Goal: Task Accomplishment & Management: Manage account settings

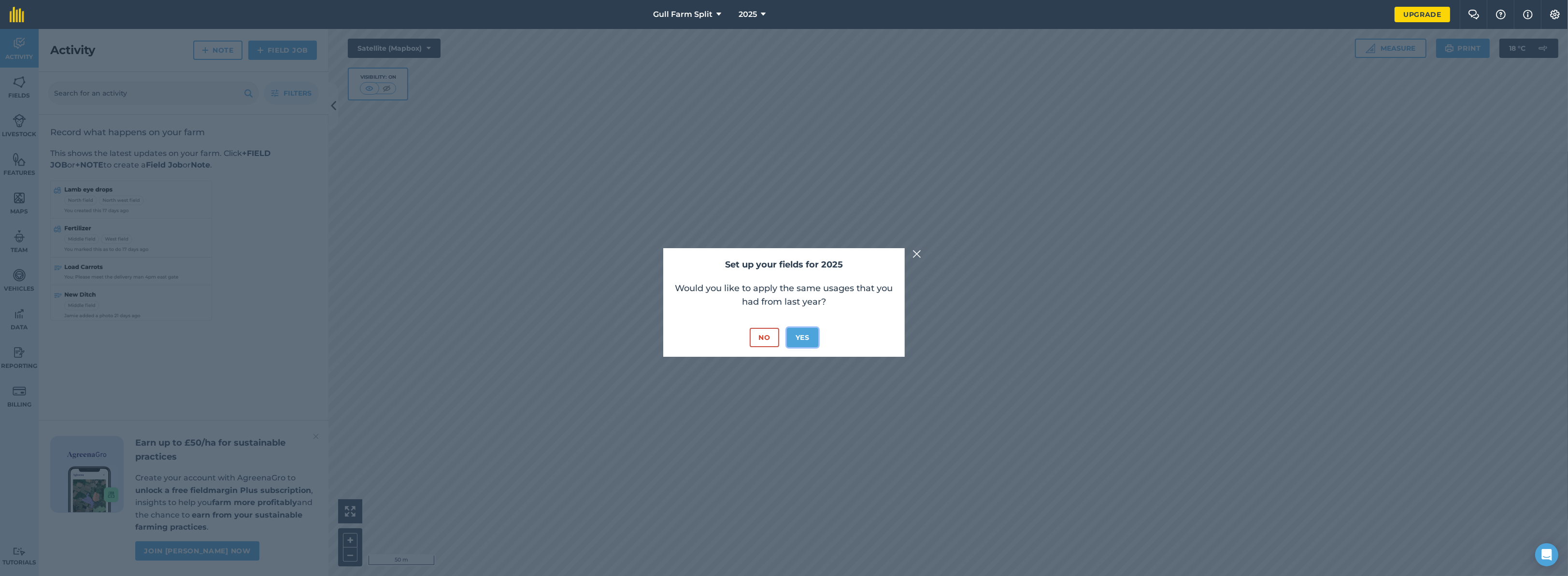
click at [806, 337] on button "Yes" at bounding box center [802, 337] width 31 height 19
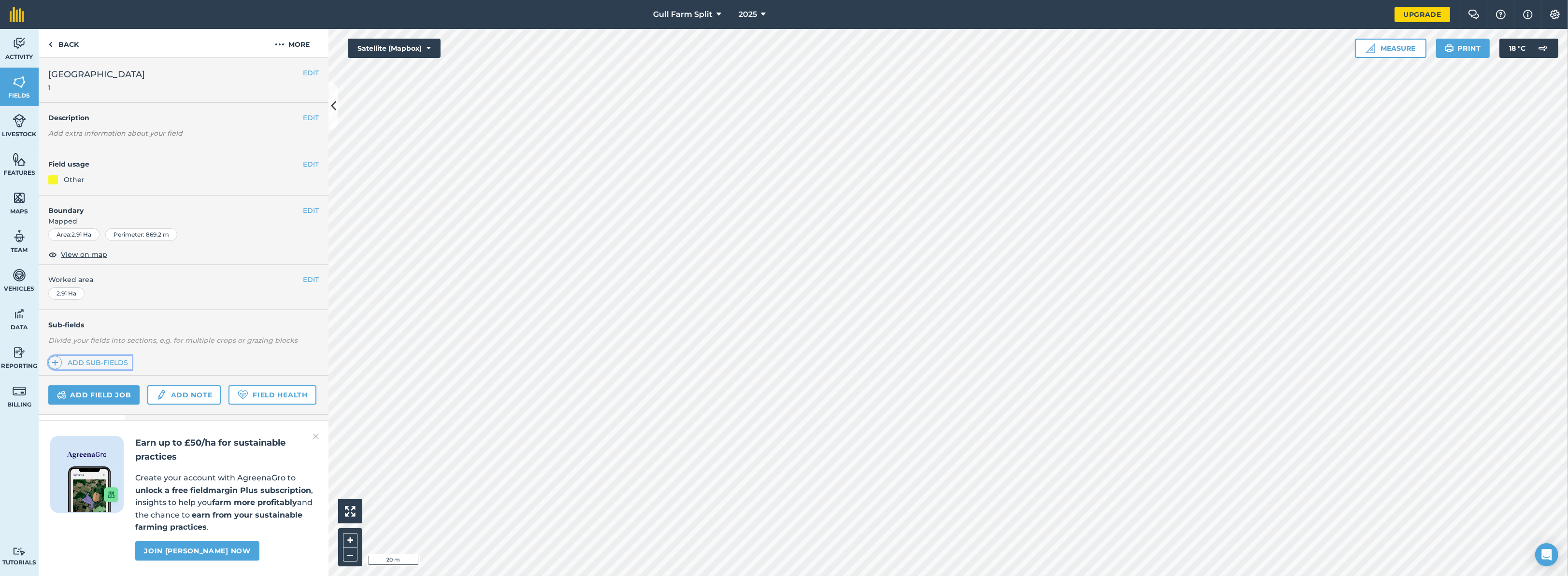
click at [90, 361] on link "Add sub-fields" at bounding box center [89, 363] width 83 height 13
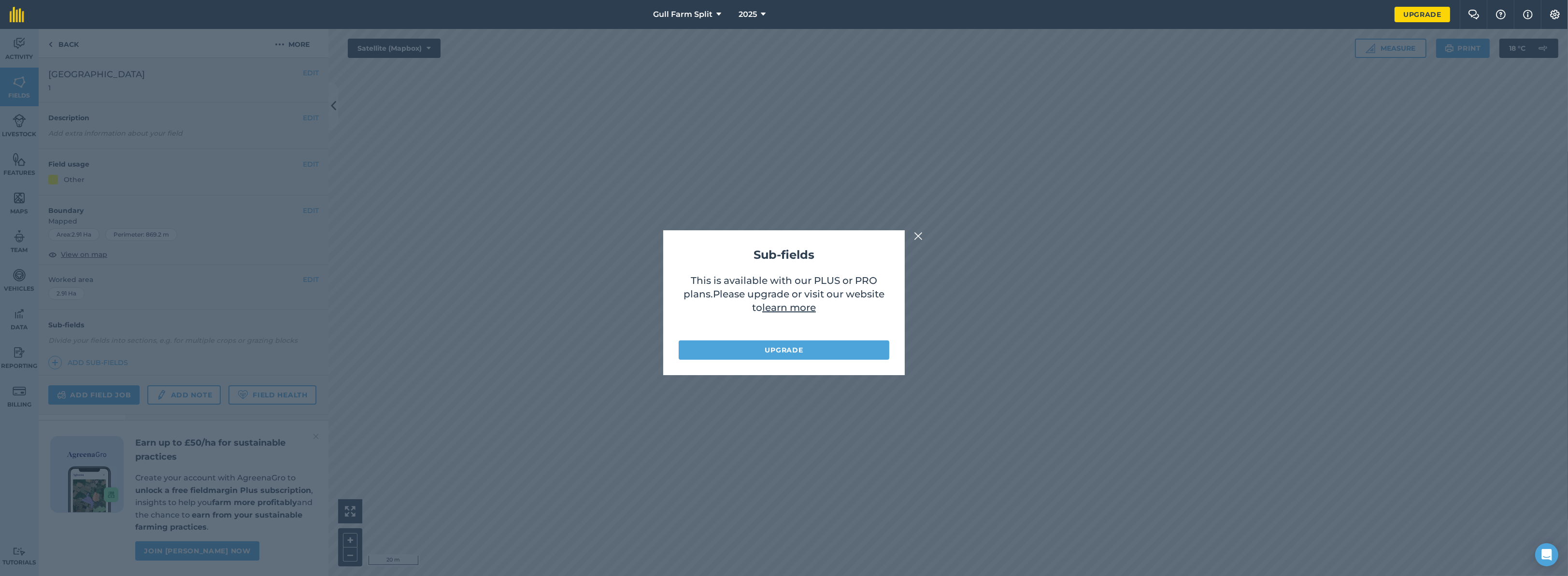
click at [919, 236] on img at bounding box center [918, 236] width 8 height 12
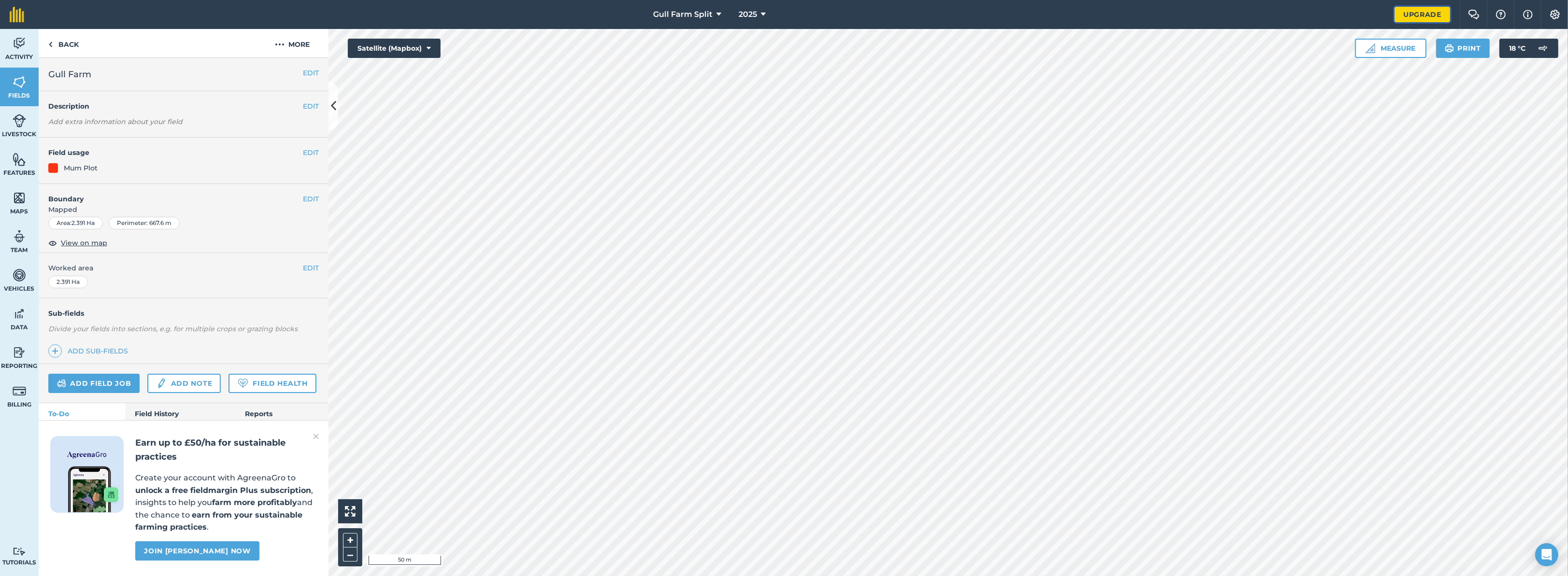
click at [1420, 17] on link "Upgrade" at bounding box center [1423, 14] width 55 height 15
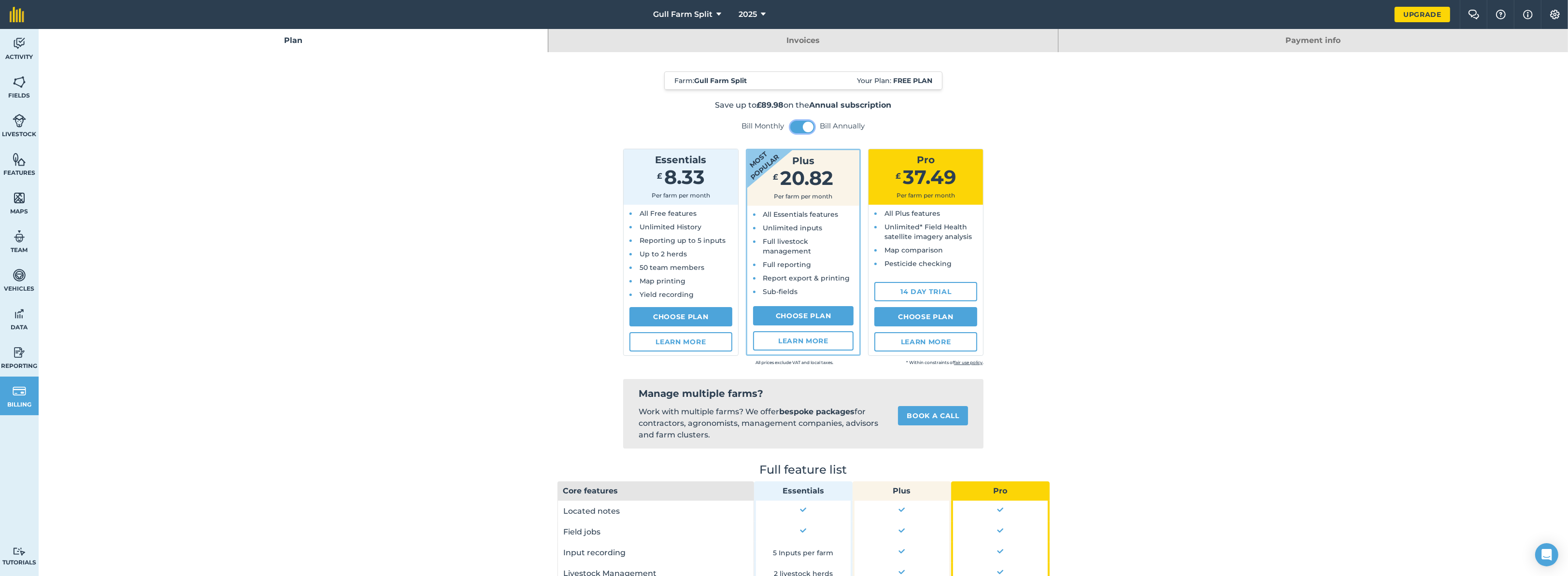
click at [805, 127] on span at bounding box center [808, 127] width 11 height 11
click at [797, 127] on span at bounding box center [797, 127] width 11 height 11
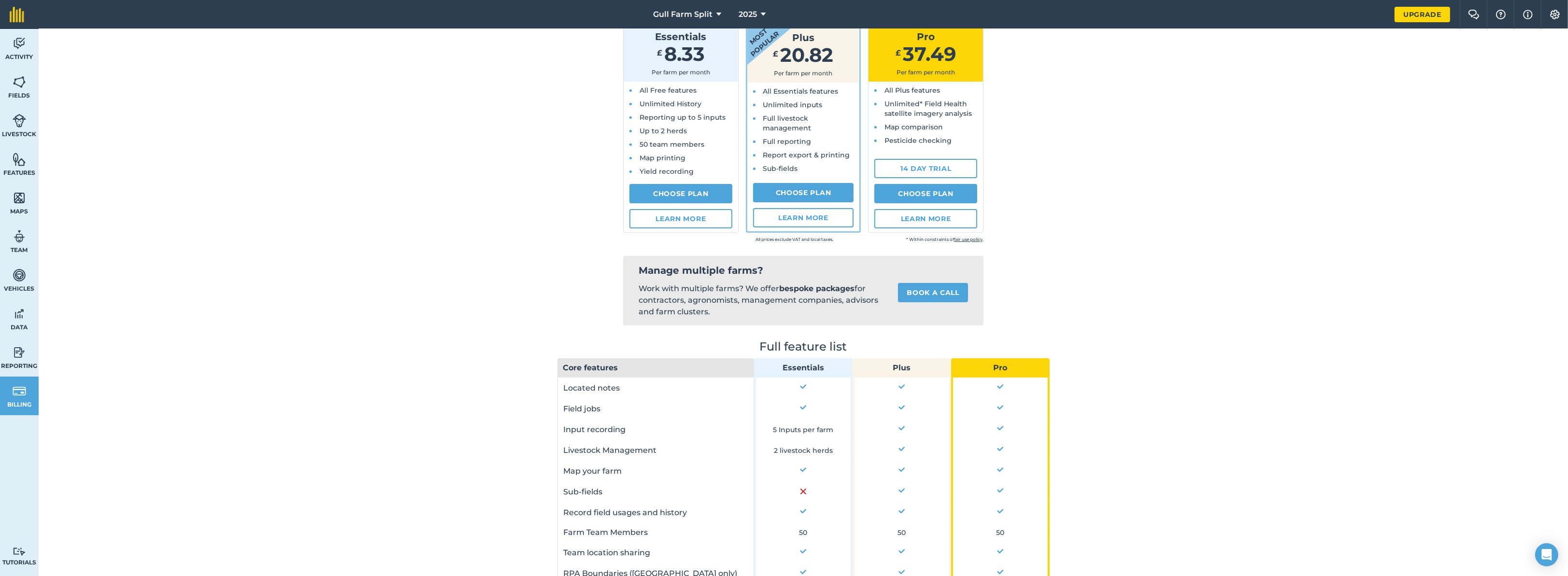
scroll to position [193, 0]
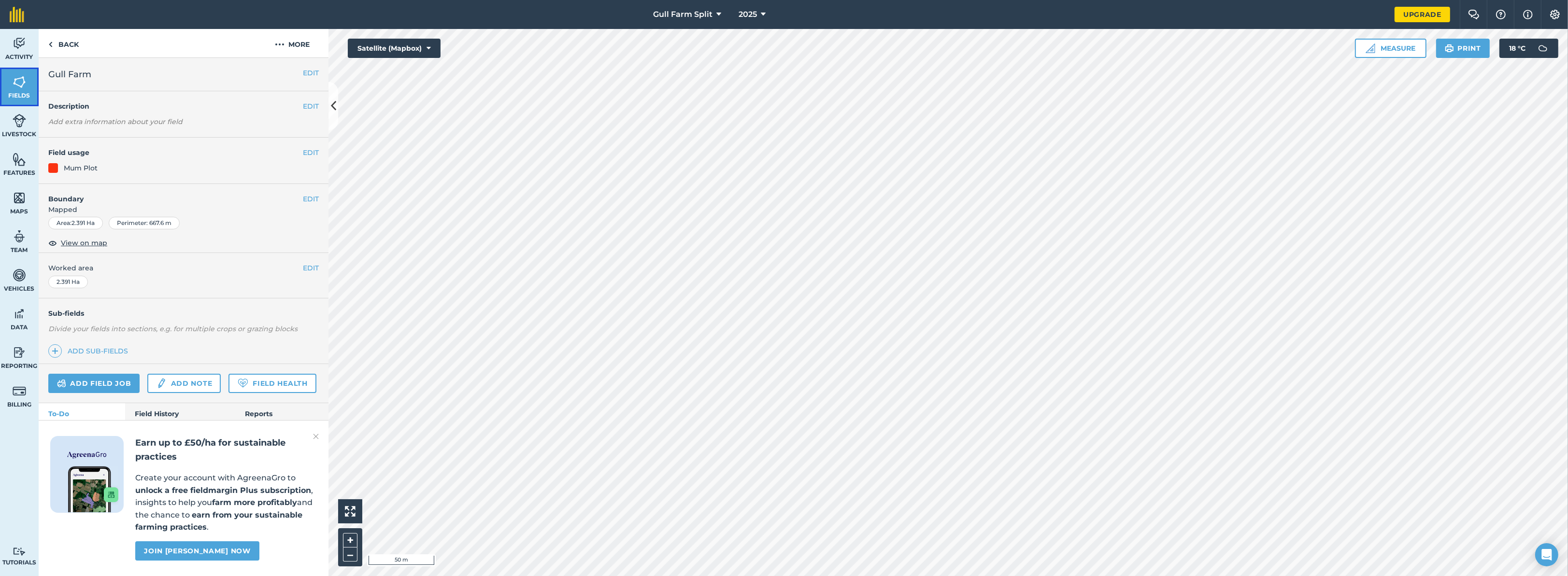
click at [10, 87] on link "Fields" at bounding box center [19, 86] width 39 height 39
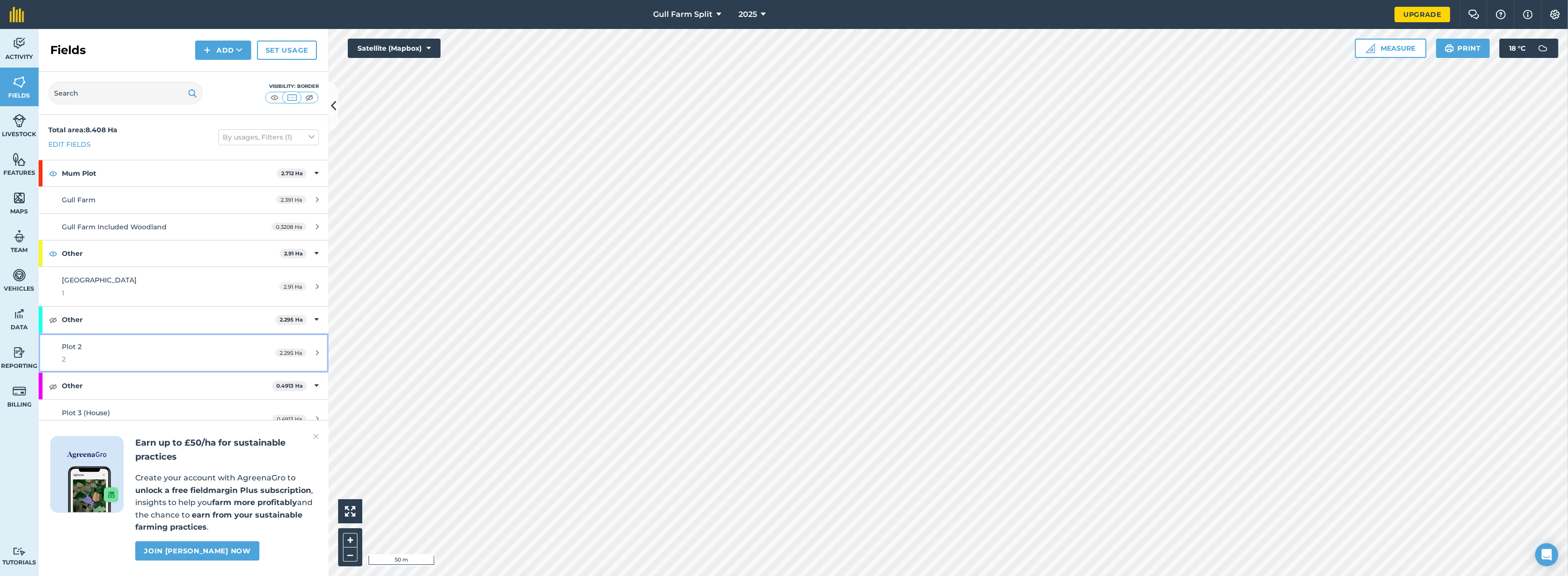
click at [112, 350] on div "Plot 2 2" at bounding box center [153, 353] width 182 height 24
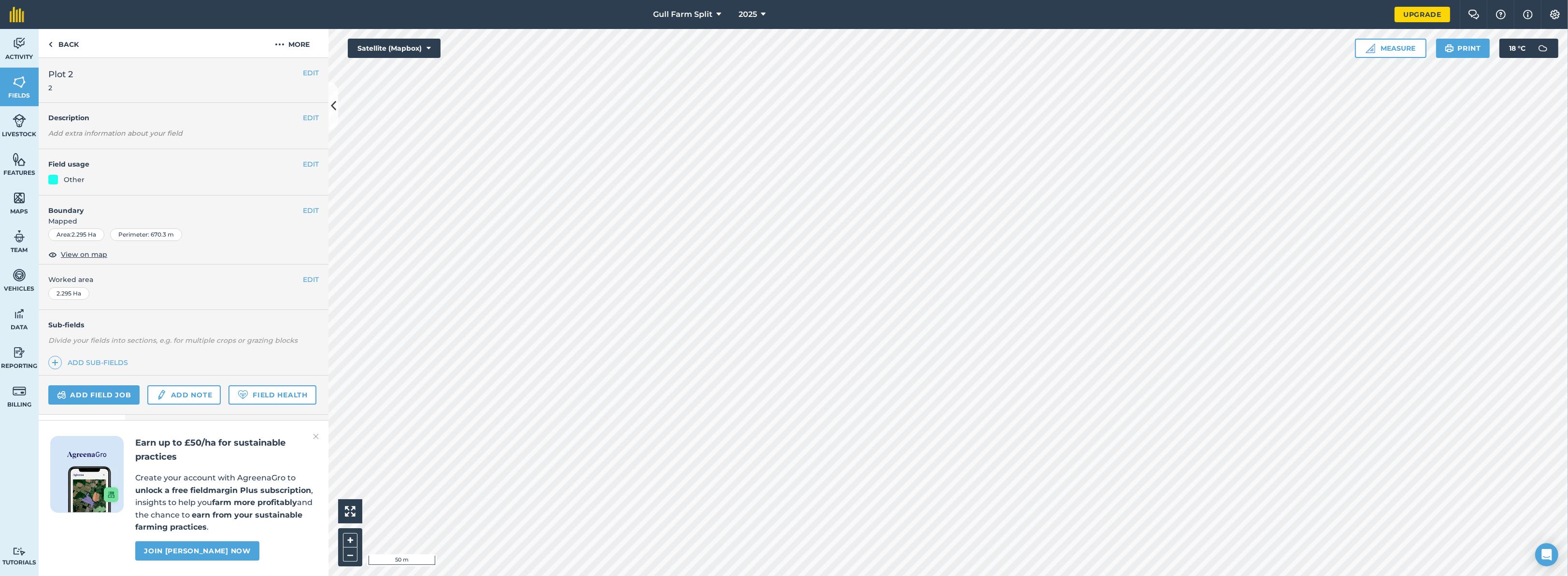
click at [315, 436] on img at bounding box center [316, 437] width 6 height 12
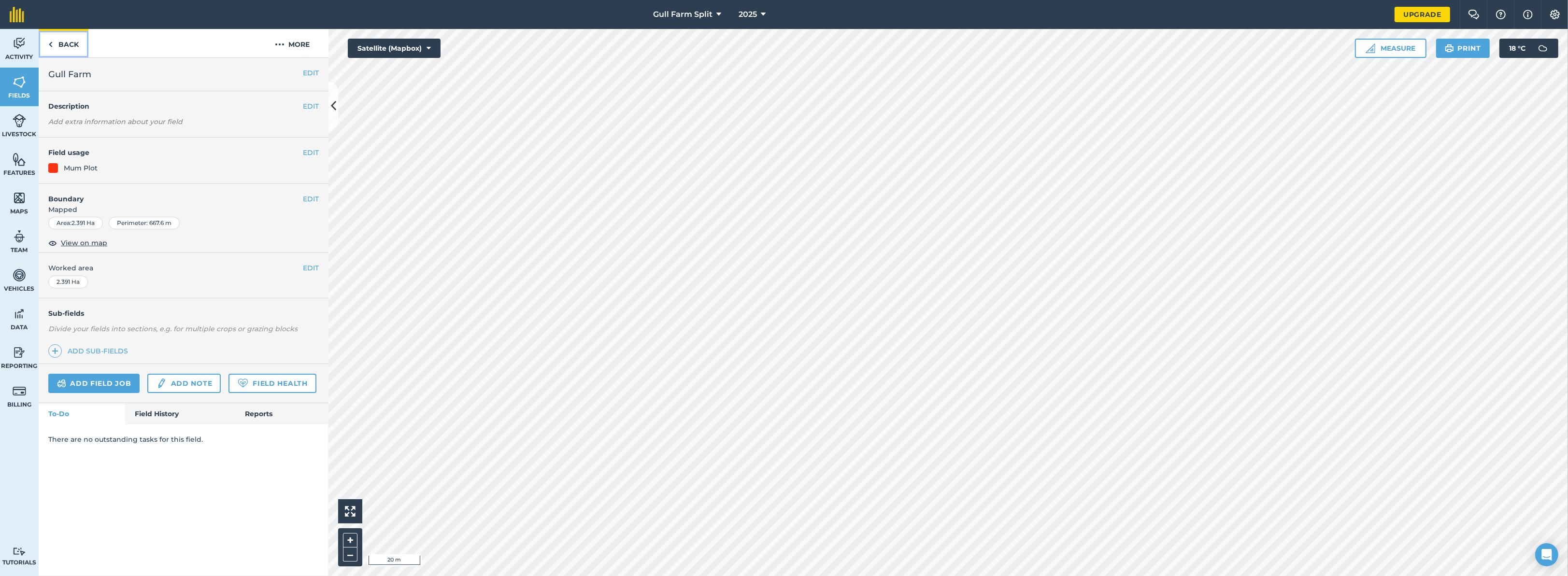
click at [50, 39] on img at bounding box center [50, 45] width 4 height 12
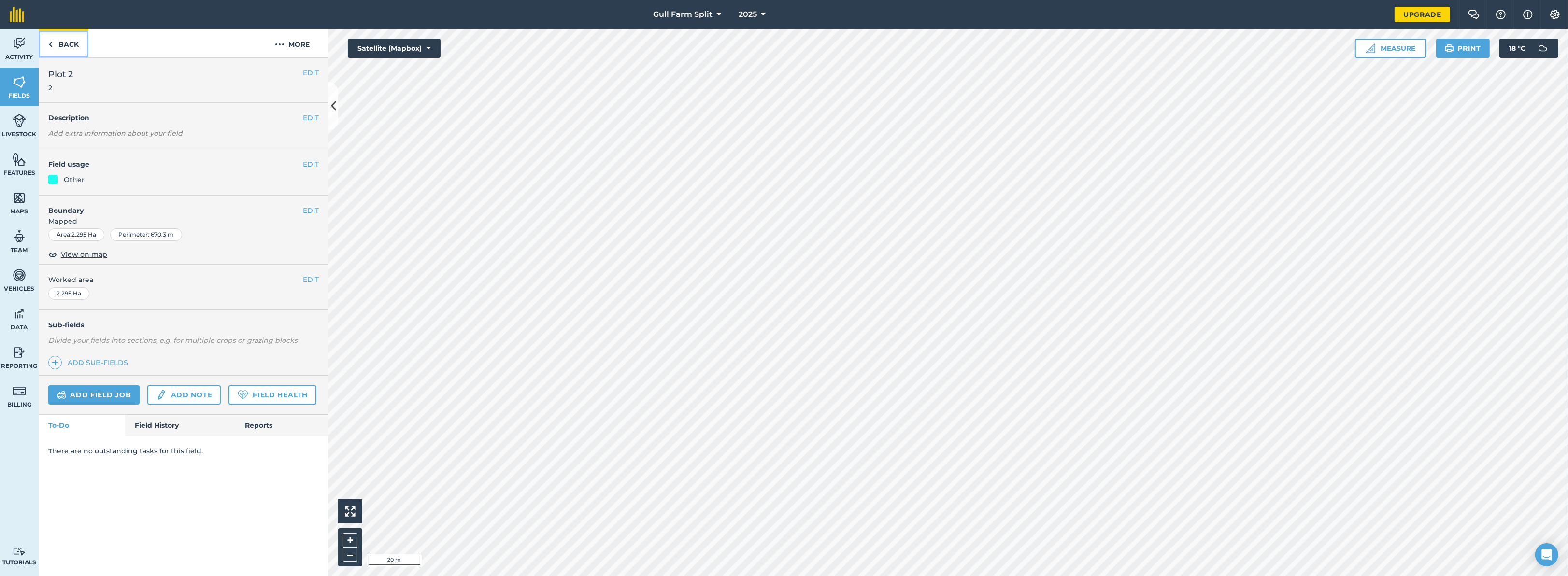
click at [56, 45] on link "Back" at bounding box center [63, 43] width 50 height 29
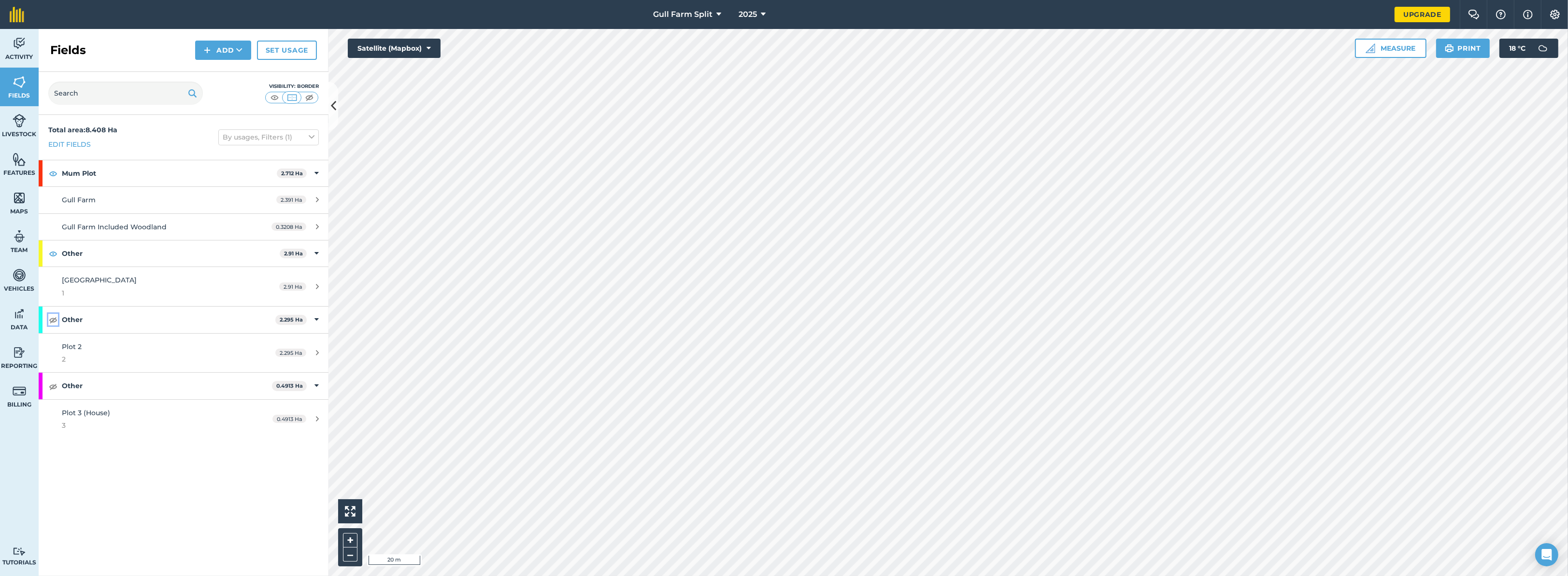
click at [53, 320] on img at bounding box center [53, 320] width 8 height 12
click at [55, 389] on img at bounding box center [53, 386] width 8 height 12
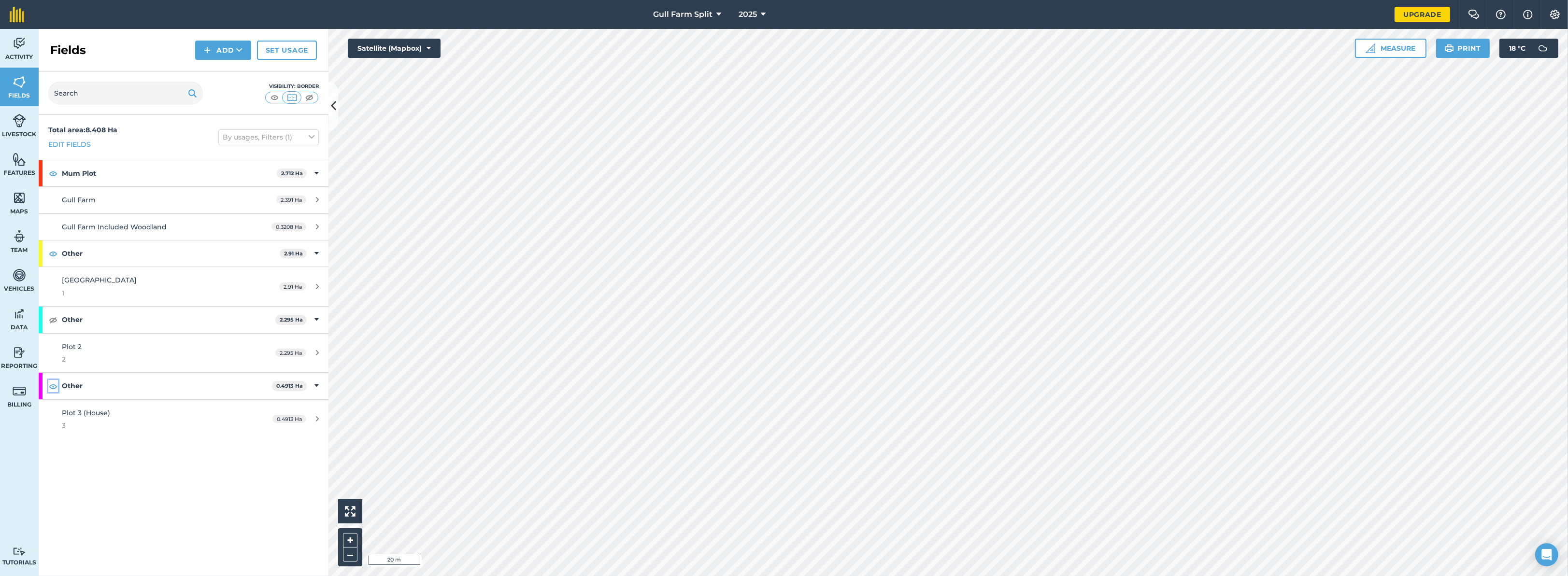
click at [55, 387] on img at bounding box center [53, 386] width 8 height 12
click at [53, 320] on img at bounding box center [53, 320] width 8 height 12
click at [220, 48] on button "Add" at bounding box center [223, 50] width 56 height 19
click at [224, 72] on link "Draw" at bounding box center [223, 71] width 53 height 21
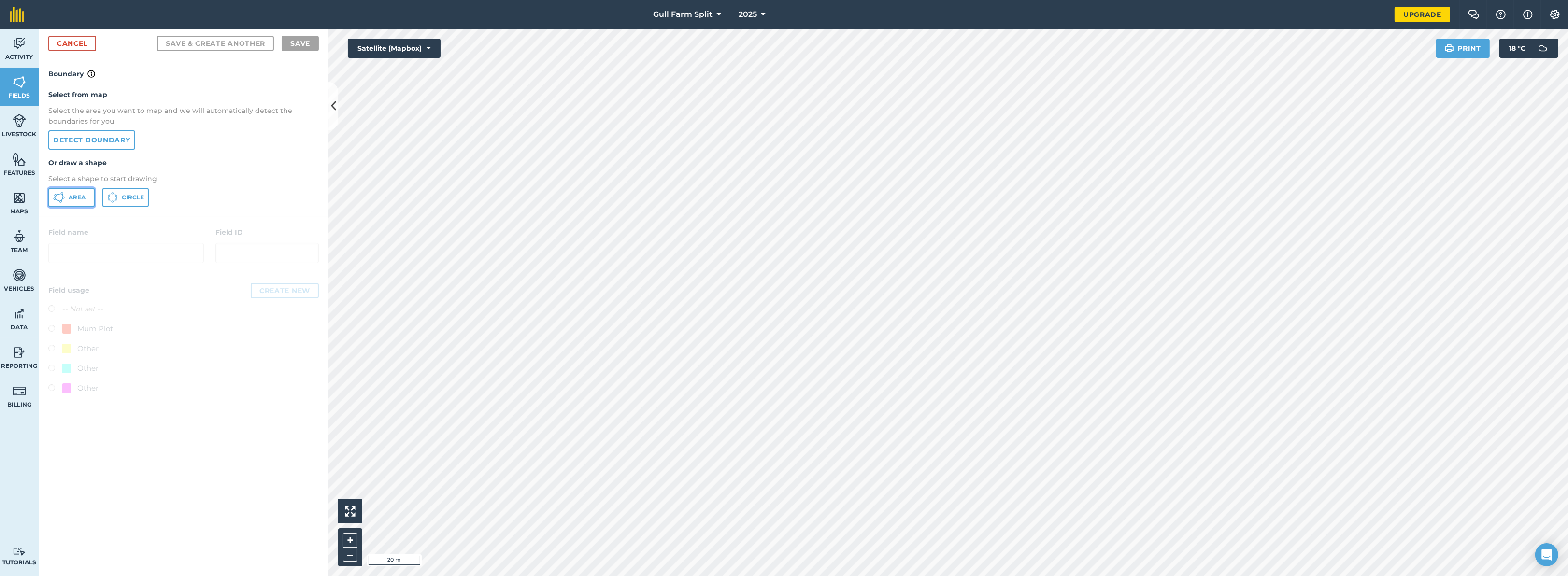
click at [66, 197] on button "Area" at bounding box center [71, 197] width 46 height 19
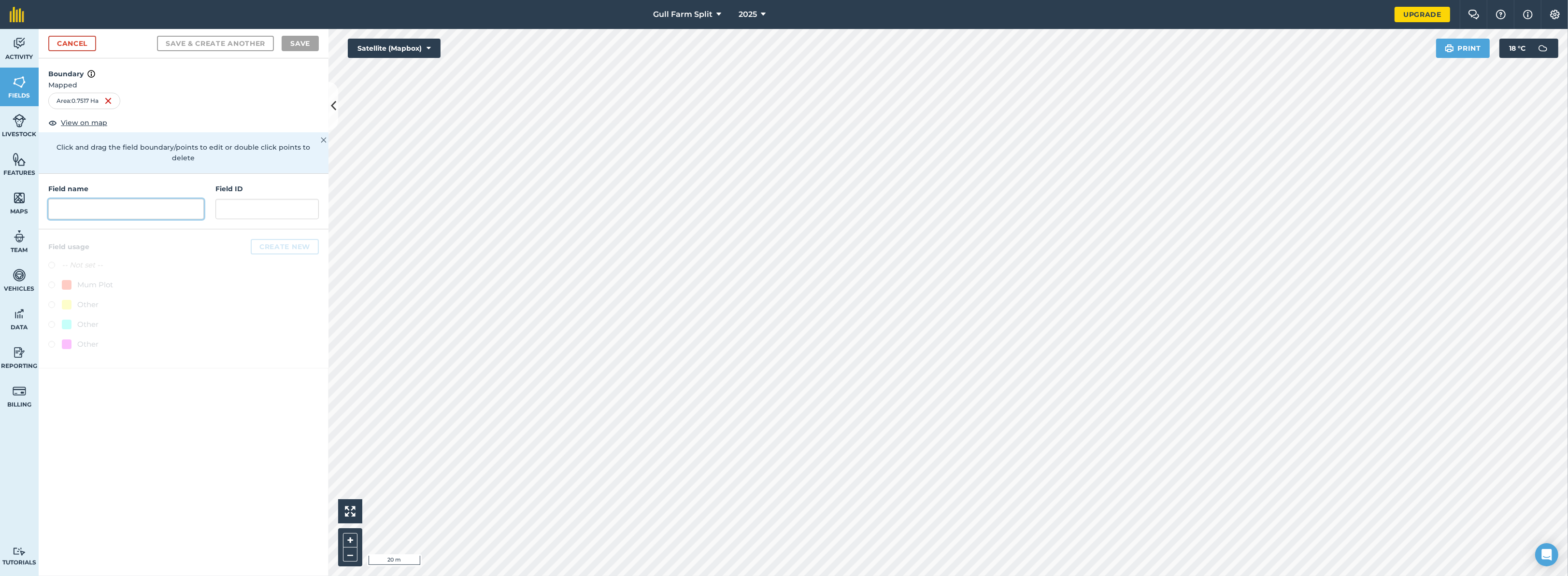
click at [140, 201] on input "text" at bounding box center [125, 209] width 155 height 20
type input "Mid field"
click at [292, 41] on button "Save" at bounding box center [300, 44] width 37 height 15
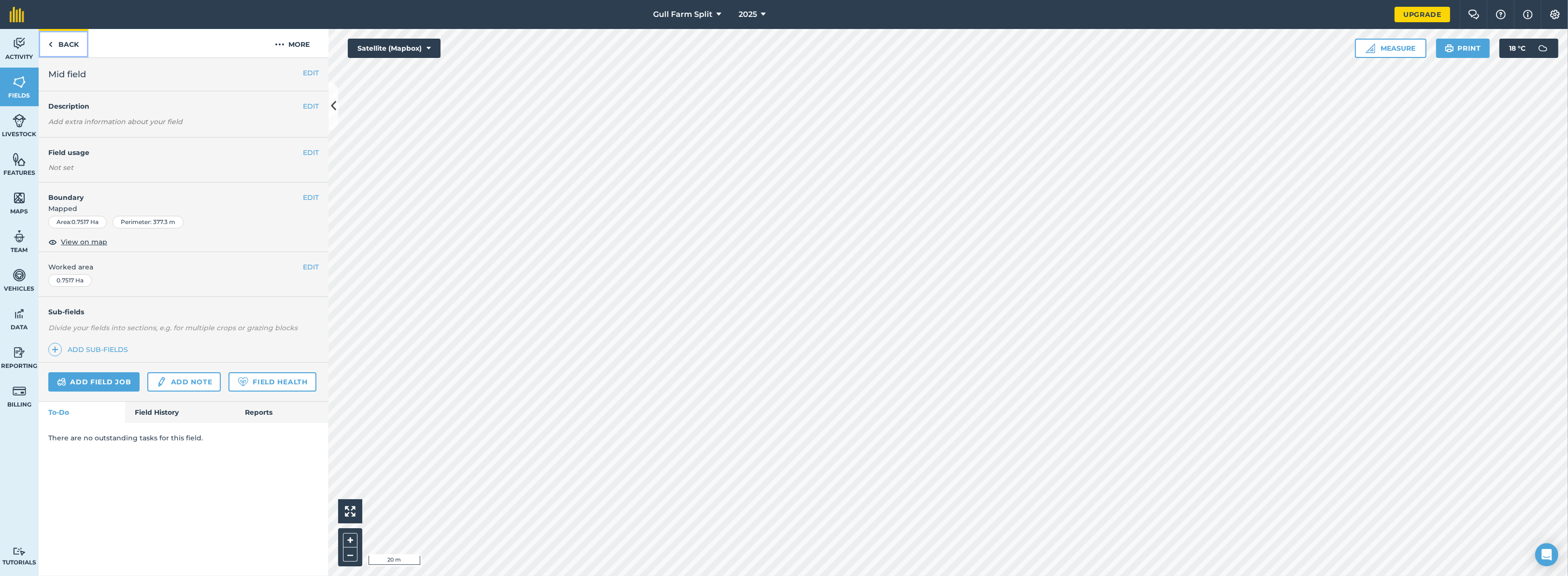
click at [62, 46] on link "Back" at bounding box center [63, 43] width 50 height 29
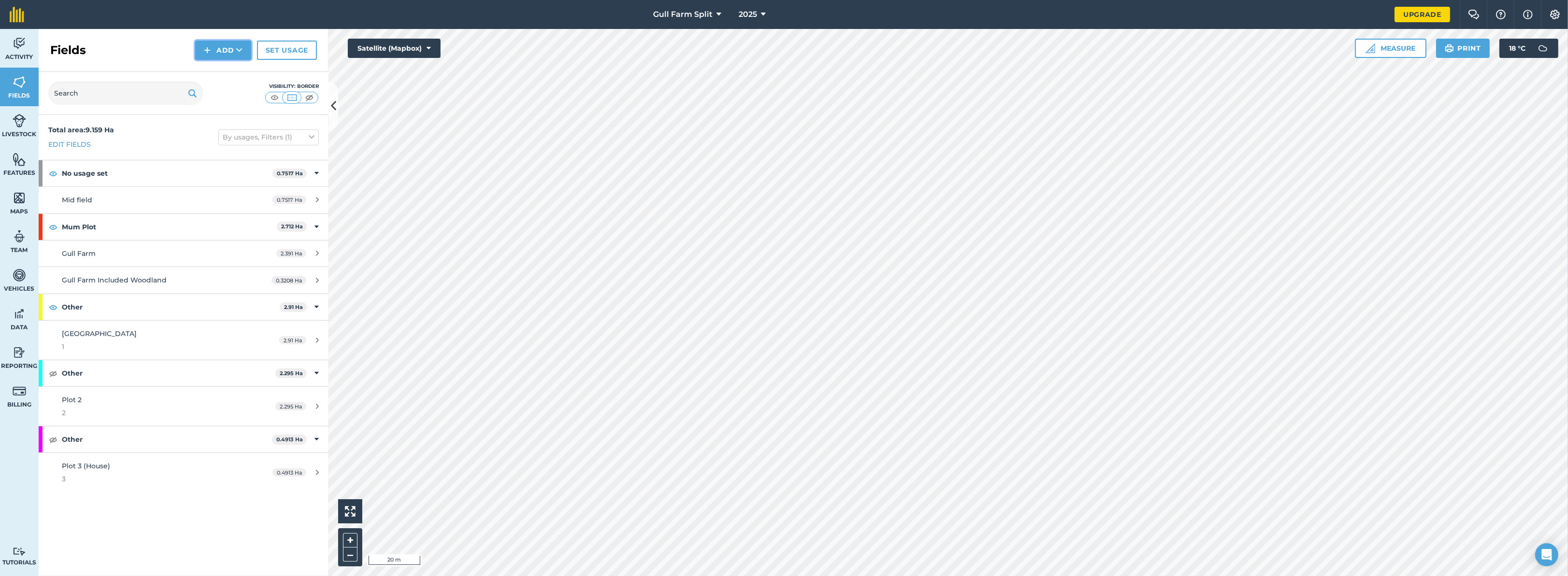
click at [224, 43] on button "Add" at bounding box center [223, 50] width 56 height 19
click at [219, 70] on link "Draw" at bounding box center [223, 71] width 53 height 21
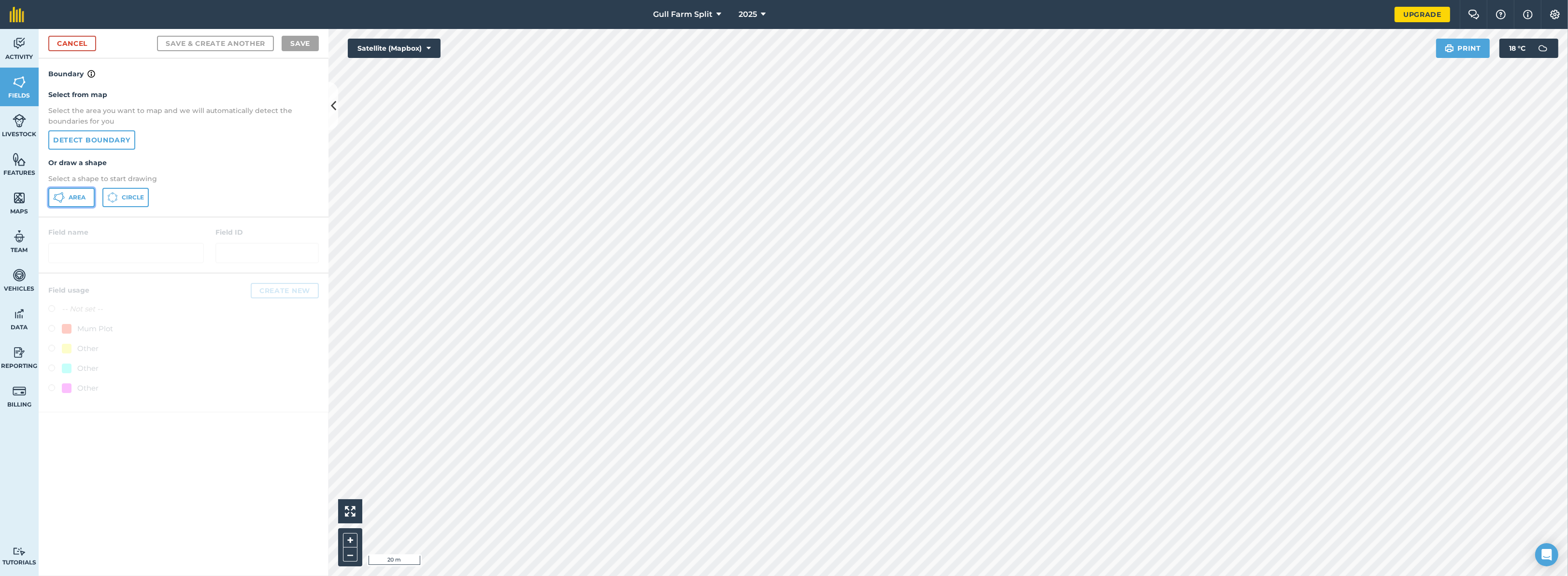
click at [66, 199] on button "Area" at bounding box center [71, 197] width 46 height 19
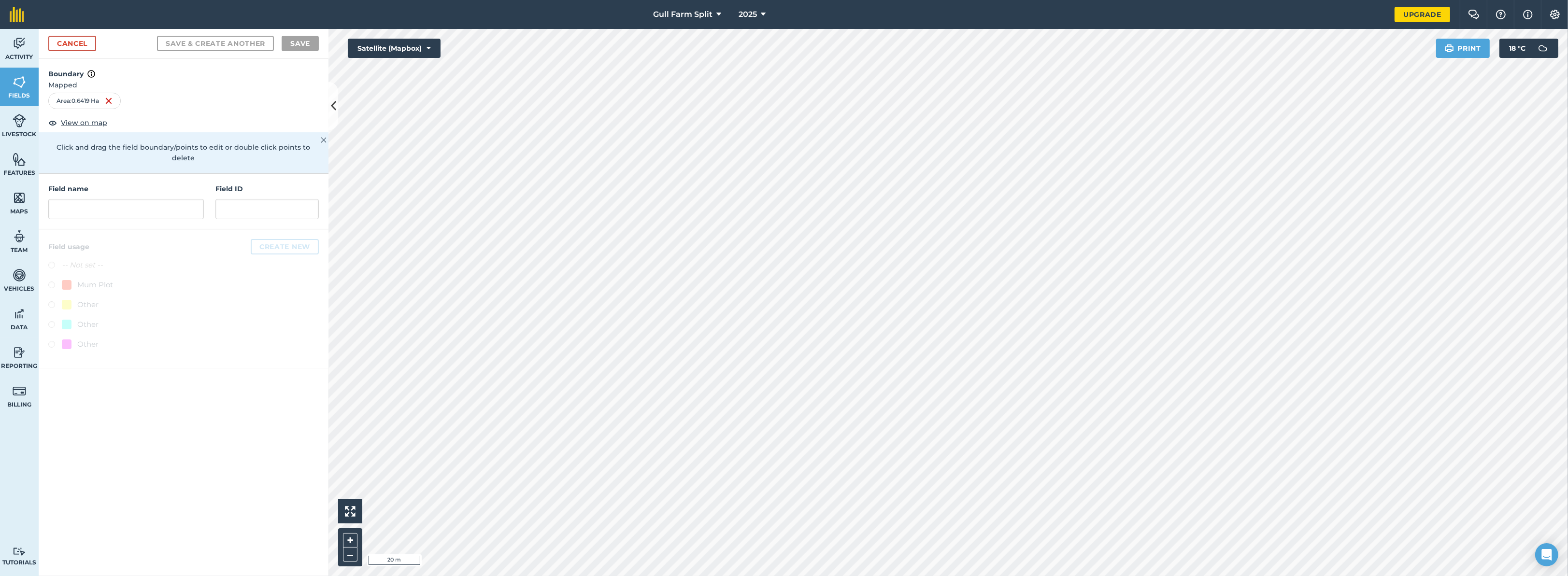
click at [241, 321] on div at bounding box center [183, 299] width 290 height 139
click at [60, 42] on link "Cancel" at bounding box center [71, 44] width 48 height 15
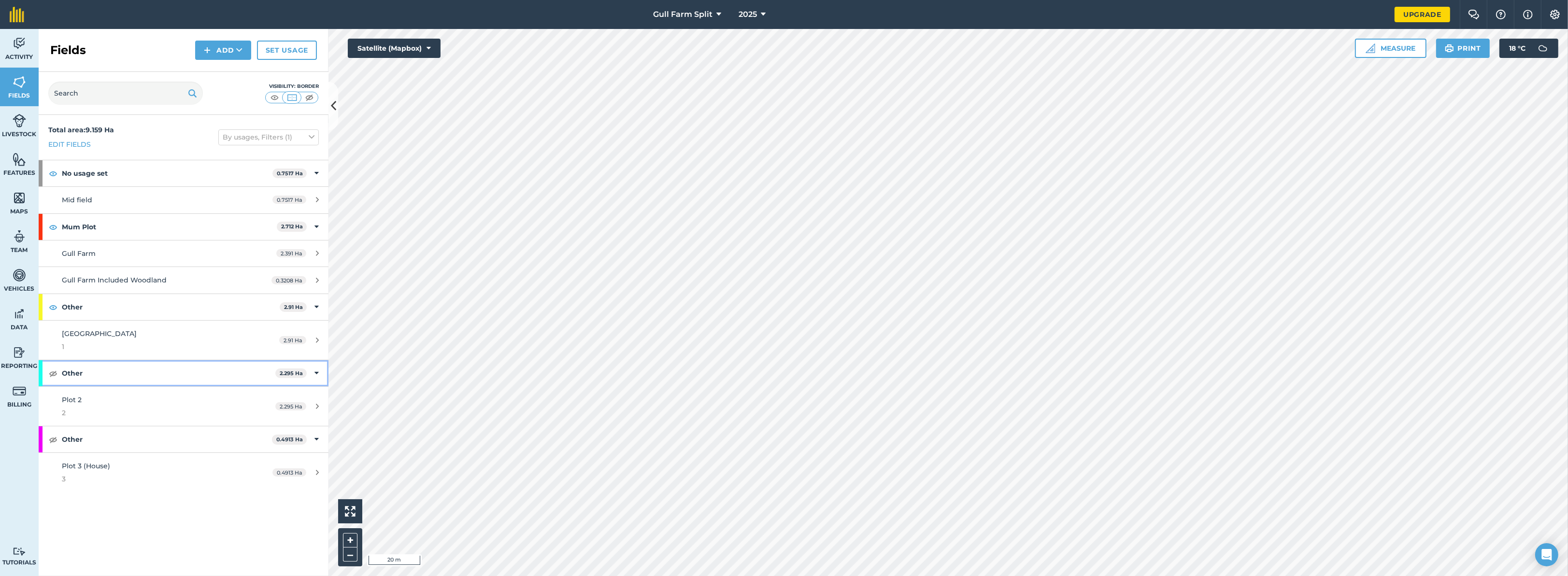
click at [114, 373] on strong "Other" at bounding box center [169, 373] width 213 height 26
click at [110, 372] on strong "Other" at bounding box center [170, 373] width 215 height 26
click at [52, 373] on img at bounding box center [53, 374] width 8 height 12
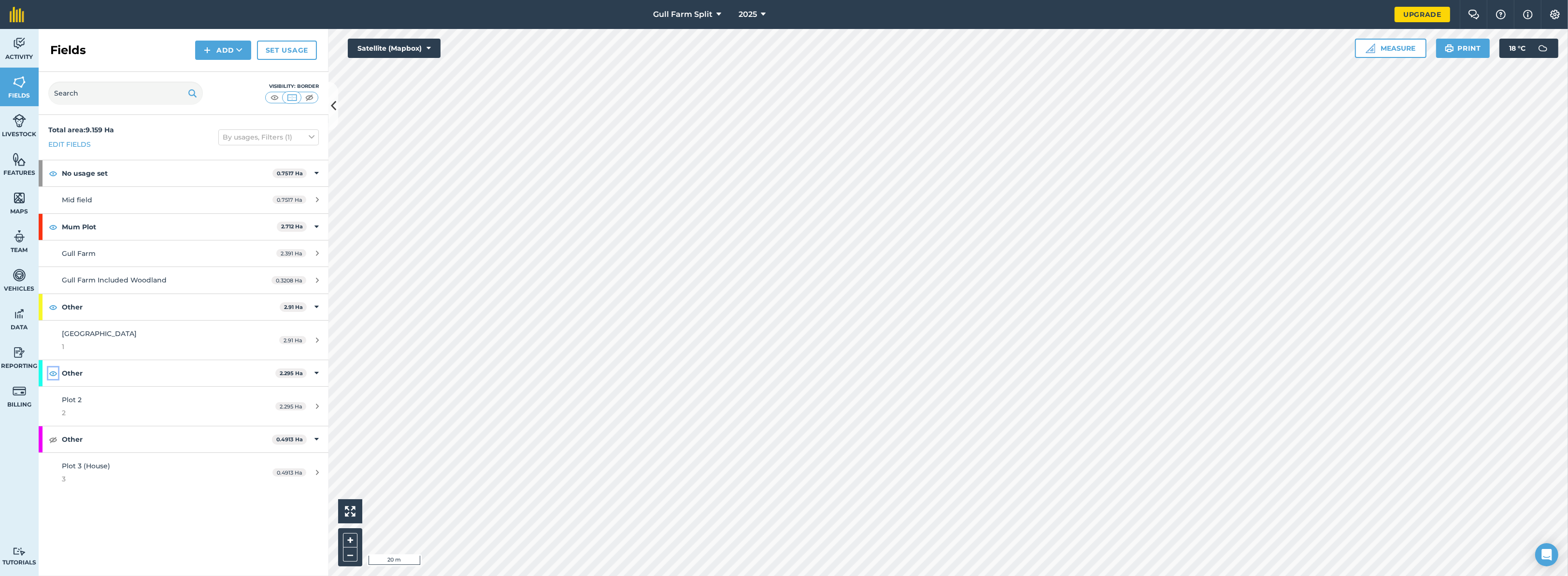
click at [52, 373] on img at bounding box center [53, 374] width 8 height 12
click at [315, 371] on icon at bounding box center [316, 373] width 4 height 11
click at [315, 371] on div "Other 2.295 Ha" at bounding box center [183, 373] width 290 height 26
click at [226, 376] on strong "Other" at bounding box center [169, 373] width 213 height 26
click at [123, 372] on strong "Other" at bounding box center [170, 373] width 215 height 26
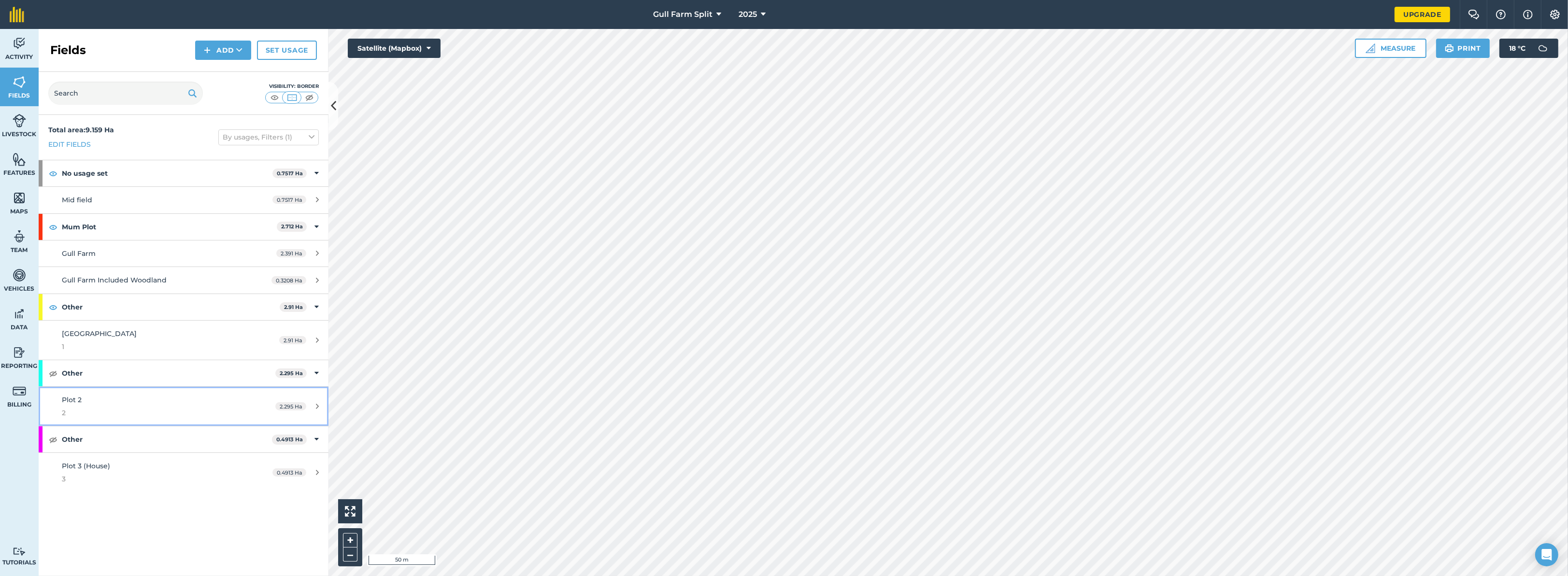
click at [70, 410] on span "2" at bounding box center [153, 412] width 182 height 11
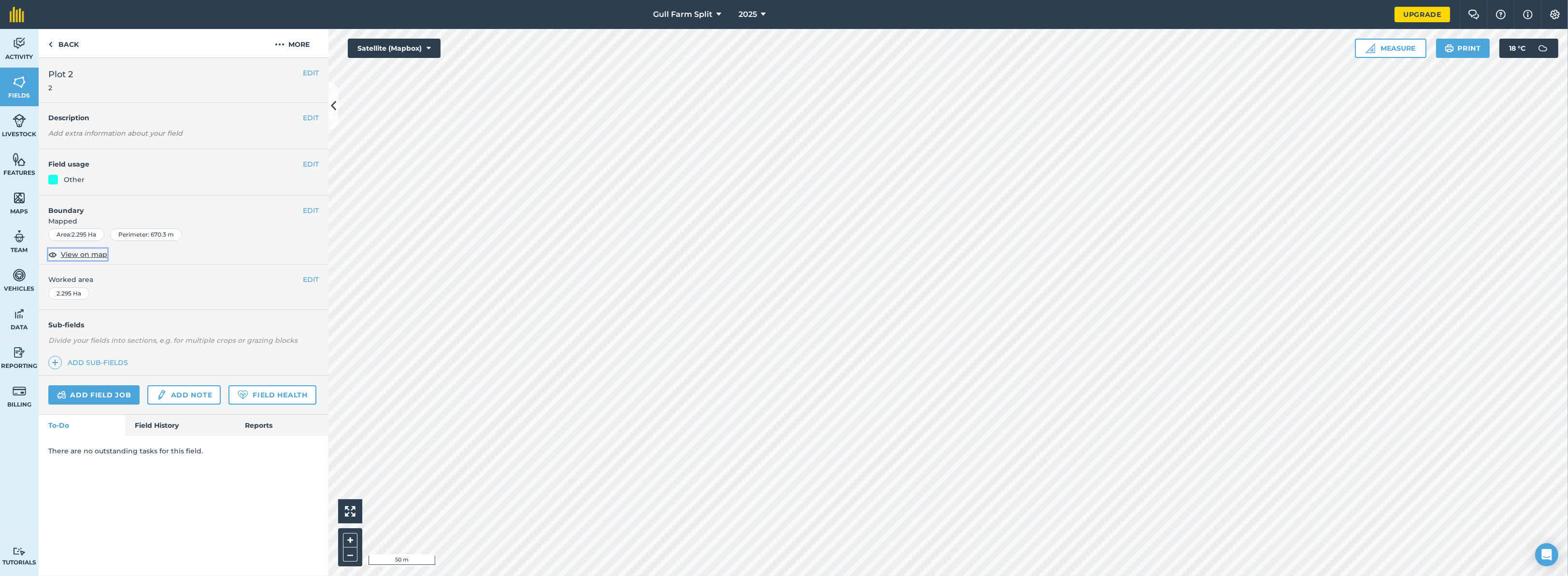
click at [53, 254] on img at bounding box center [52, 254] width 8 height 12
click at [62, 254] on span "View on map" at bounding box center [83, 254] width 46 height 11
click at [50, 45] on img at bounding box center [50, 45] width 4 height 12
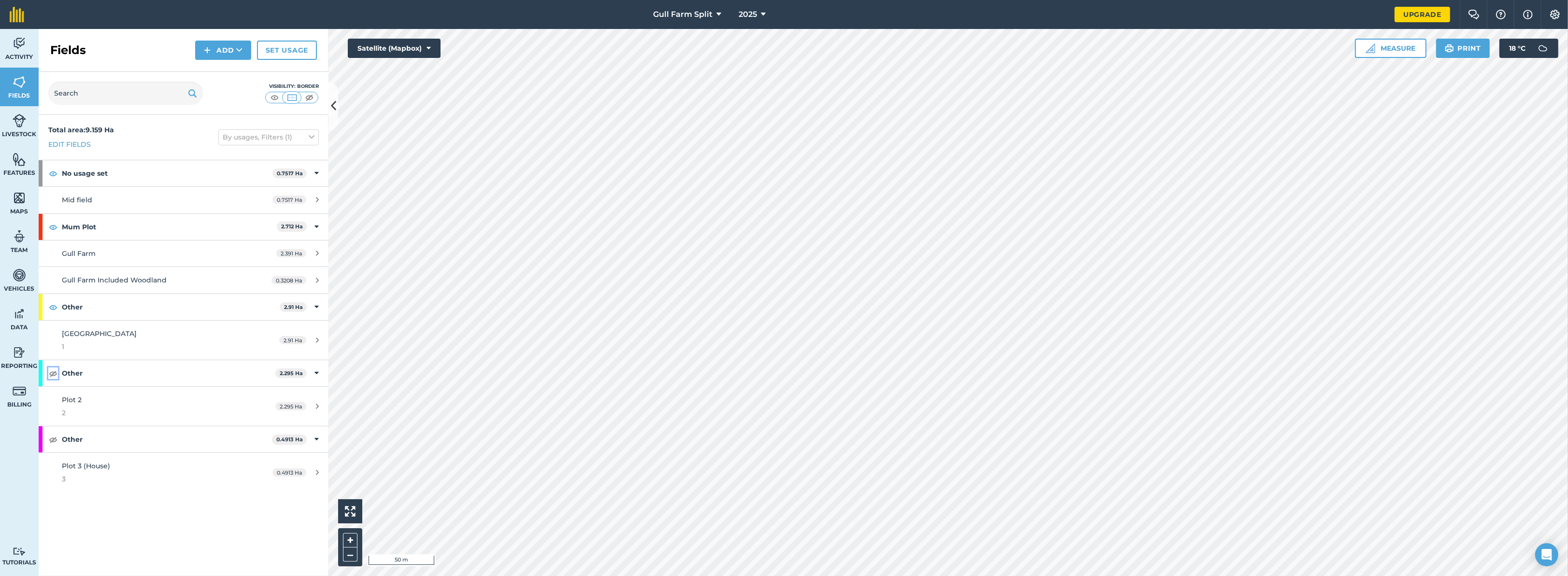
click at [53, 374] on img at bounding box center [53, 374] width 8 height 12
click at [128, 373] on strong "Other" at bounding box center [169, 373] width 213 height 26
click at [128, 373] on strong "Other" at bounding box center [170, 373] width 215 height 26
click at [308, 404] on div "2.295 Ha" at bounding box center [297, 406] width 63 height 8
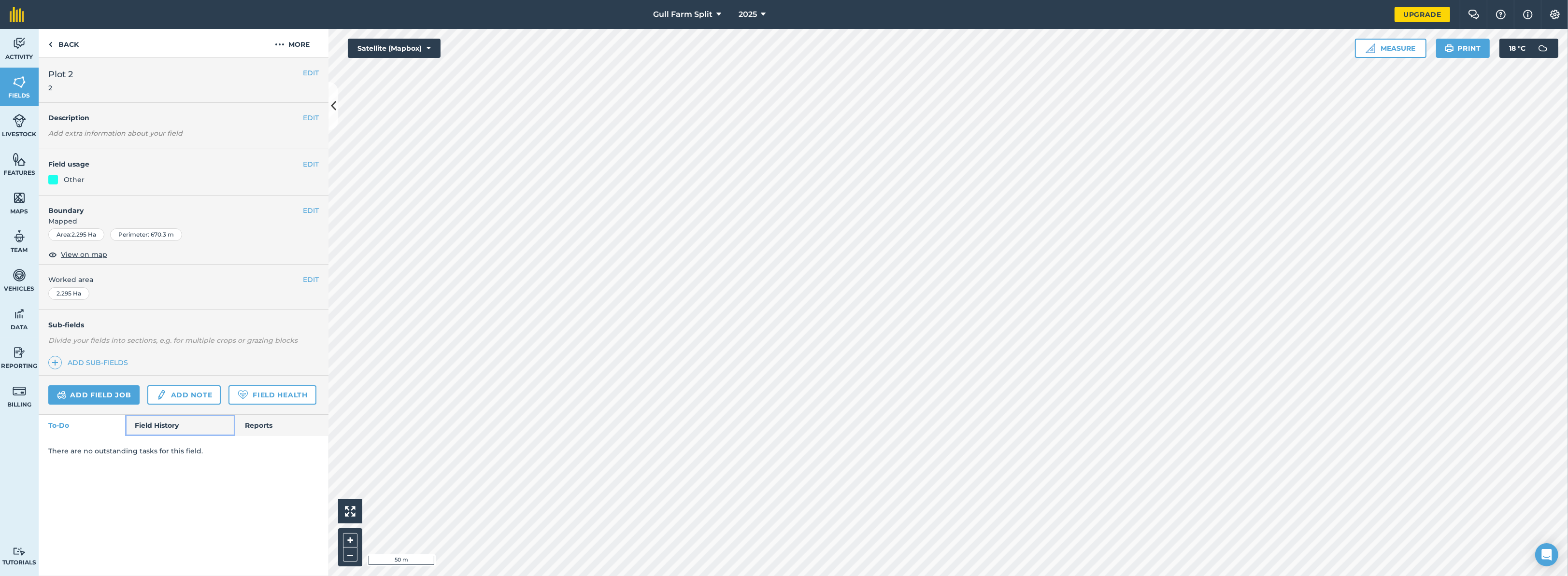
click at [171, 427] on link "Field History" at bounding box center [180, 425] width 110 height 21
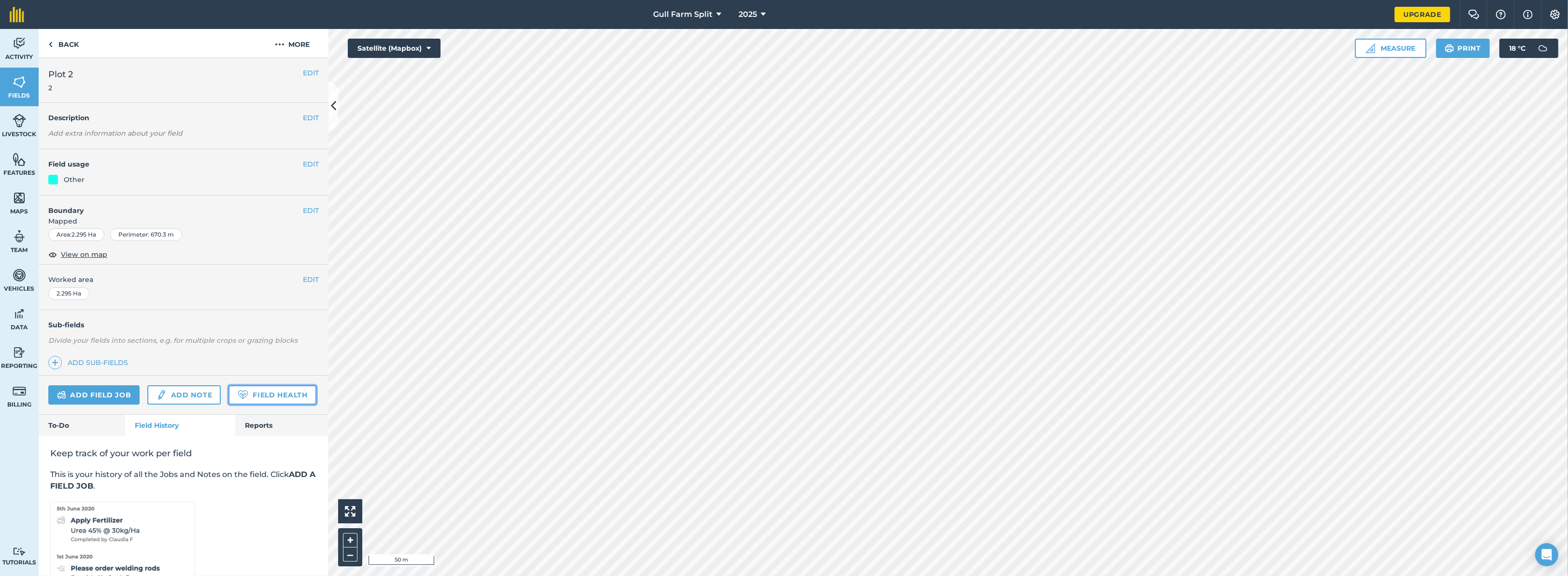
click at [229, 405] on link "Field Health" at bounding box center [272, 395] width 87 height 19
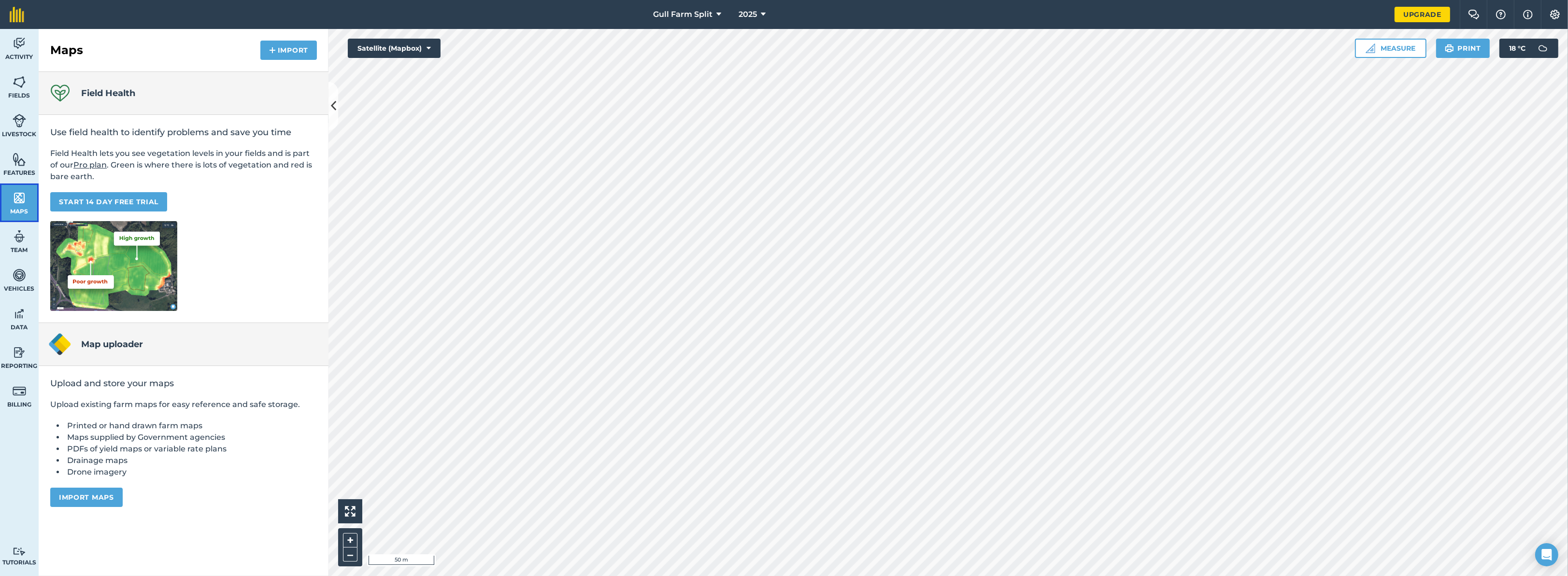
click at [19, 204] on img at bounding box center [19, 197] width 13 height 14
click at [18, 81] on img at bounding box center [19, 81] width 13 height 14
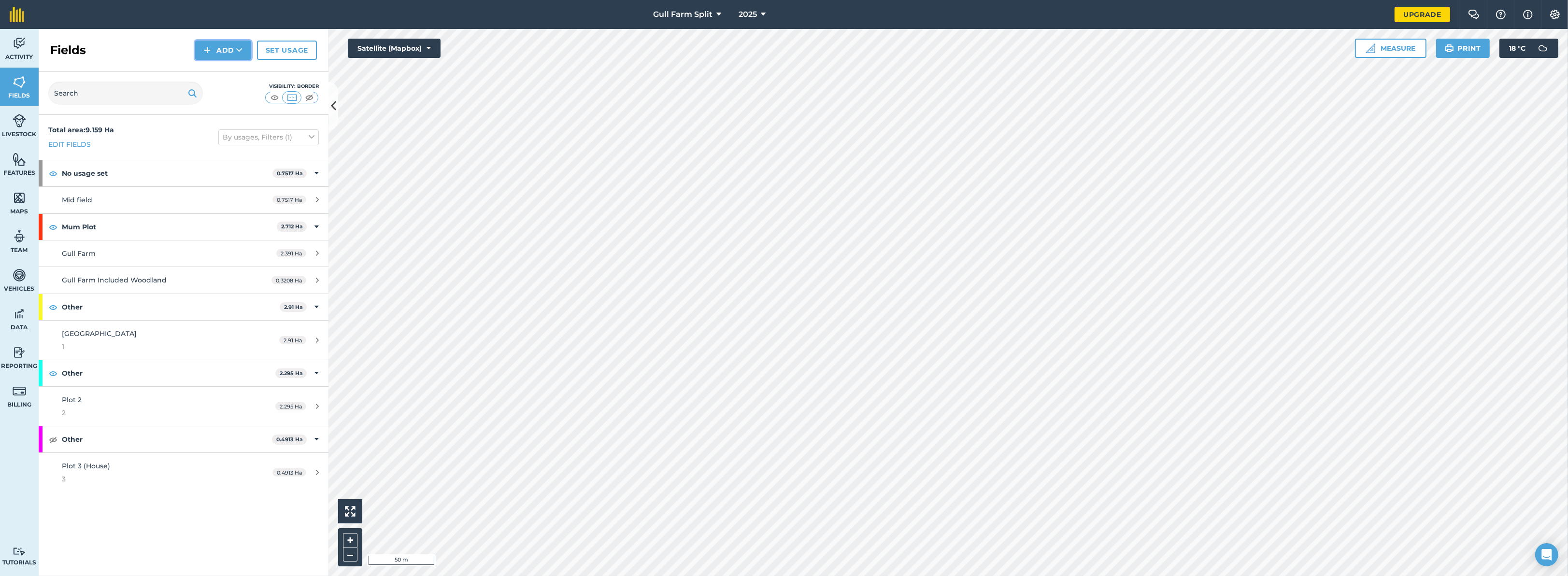
click at [224, 53] on button "Add" at bounding box center [223, 50] width 56 height 19
click at [220, 73] on link "Draw" at bounding box center [223, 71] width 53 height 21
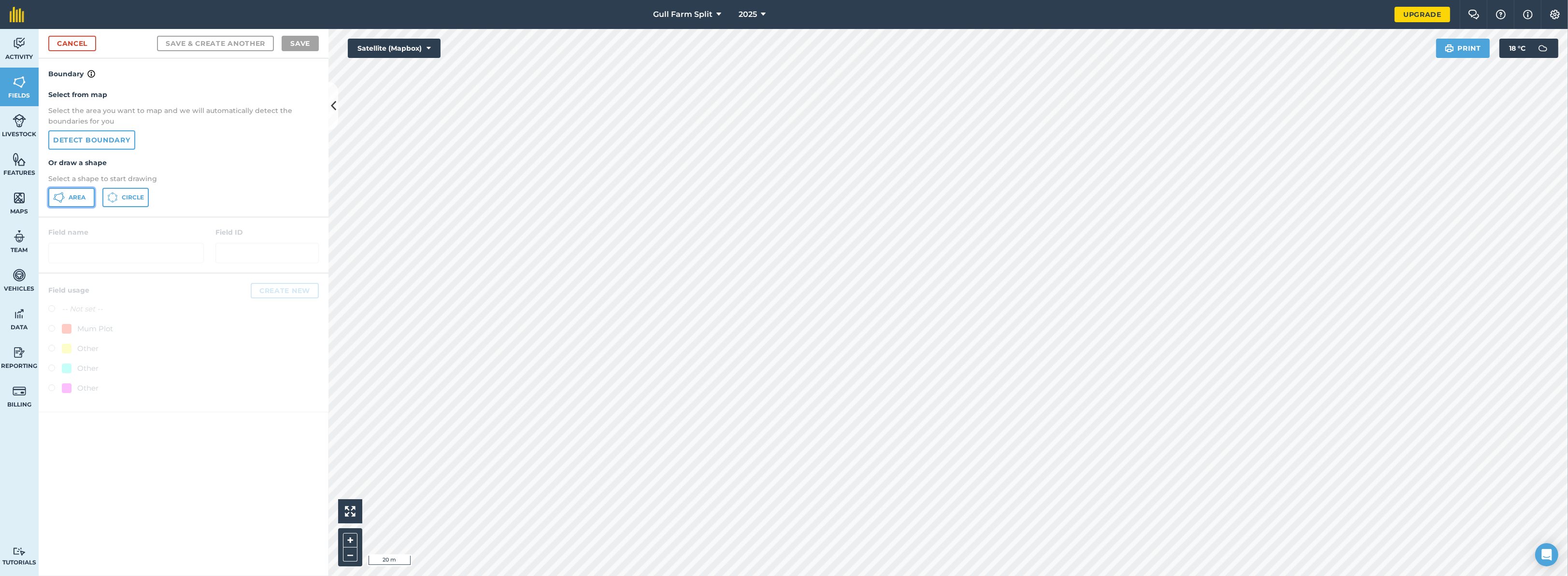
click at [77, 201] on button "Area" at bounding box center [71, 197] width 46 height 19
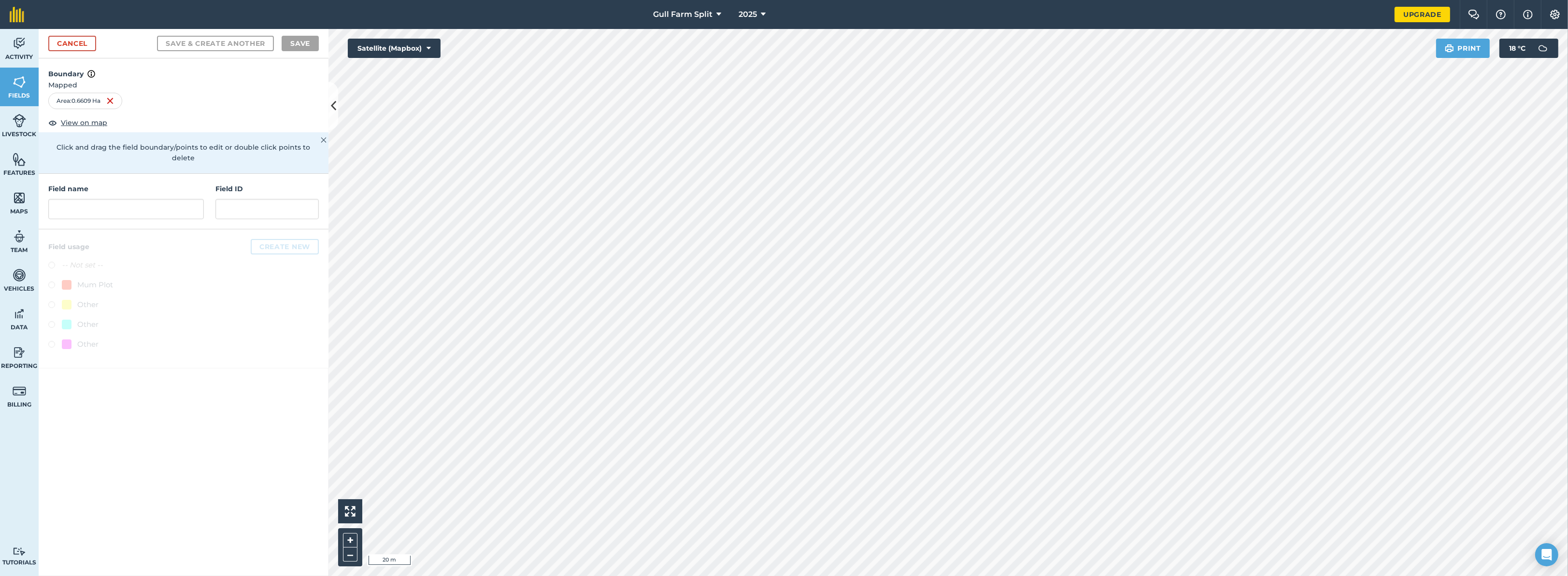
click at [137, 144] on p "Click and drag the field boundary/points to edit or double click points to dele…" at bounding box center [183, 153] width 271 height 22
click at [126, 146] on p "Click and drag the field boundary/points to edit or double click points to dele…" at bounding box center [183, 153] width 271 height 22
click at [89, 44] on link "Cancel" at bounding box center [71, 44] width 48 height 15
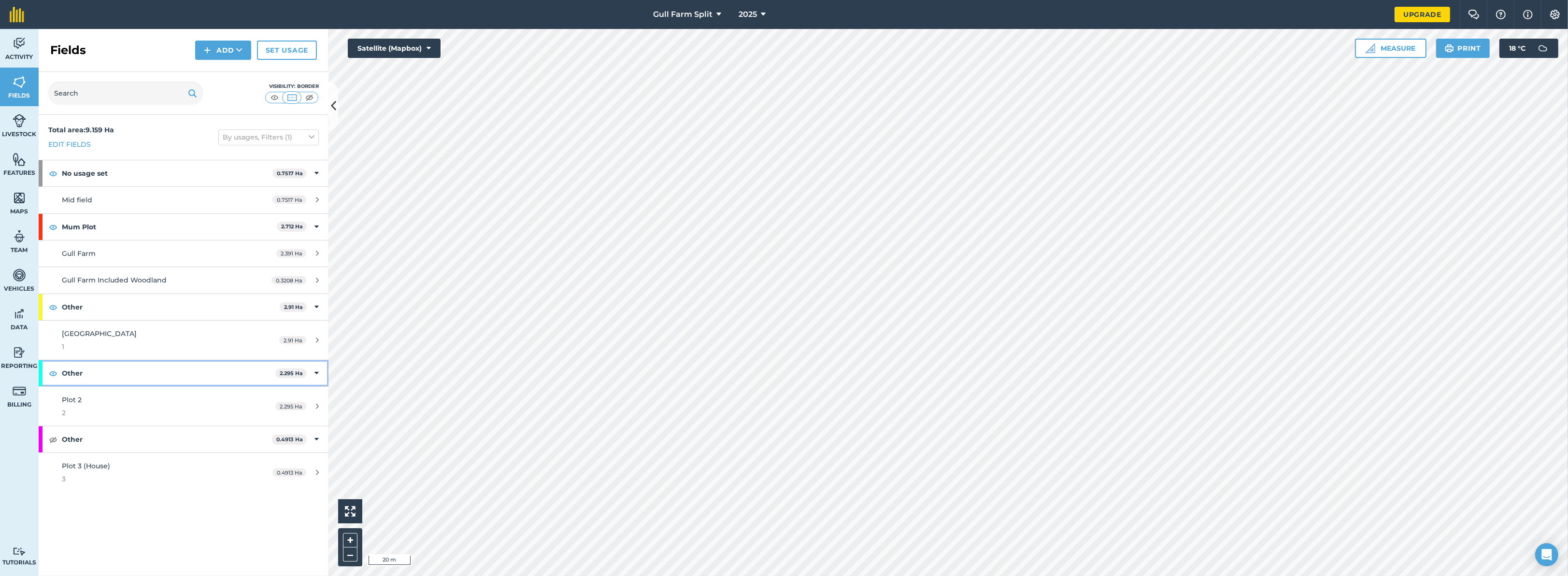
drag, startPoint x: 170, startPoint y: 374, endPoint x: 117, endPoint y: 369, distance: 53.2
click at [117, 369] on strong "Other" at bounding box center [169, 373] width 213 height 26
click at [74, 144] on link "Edit fields" at bounding box center [69, 144] width 43 height 11
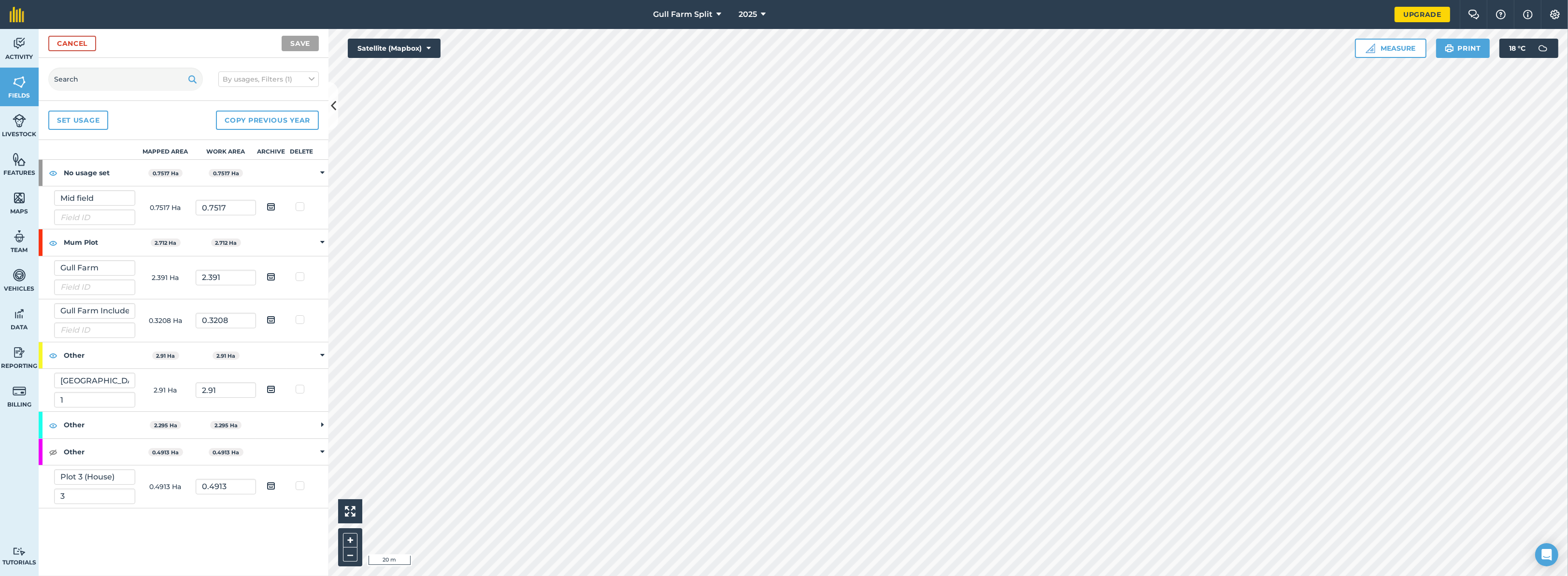
click at [327, 424] on td at bounding box center [323, 425] width 12 height 27
click at [270, 457] on img at bounding box center [271, 459] width 8 height 12
click at [276, 457] on input "checkbox" at bounding box center [278, 455] width 6 height 6
click at [271, 457] on img at bounding box center [271, 459] width 8 height 12
click at [276, 457] on input "checkbox" at bounding box center [278, 455] width 6 height 6
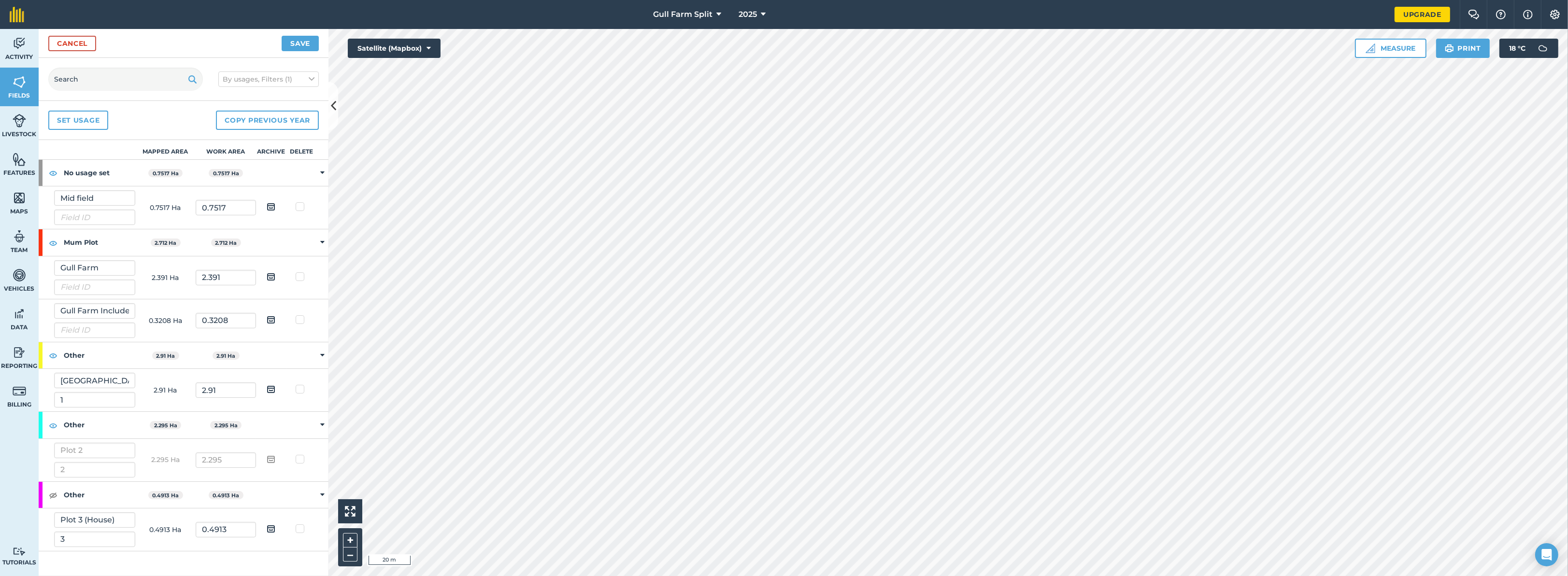
checkbox input "false"
click at [302, 454] on label at bounding box center [302, 454] width 12 height 0
click at [302, 460] on input "checkbox" at bounding box center [304, 457] width 6 height 6
click at [301, 454] on label at bounding box center [302, 454] width 12 height 0
click at [302, 459] on input "checkbox" at bounding box center [304, 457] width 6 height 6
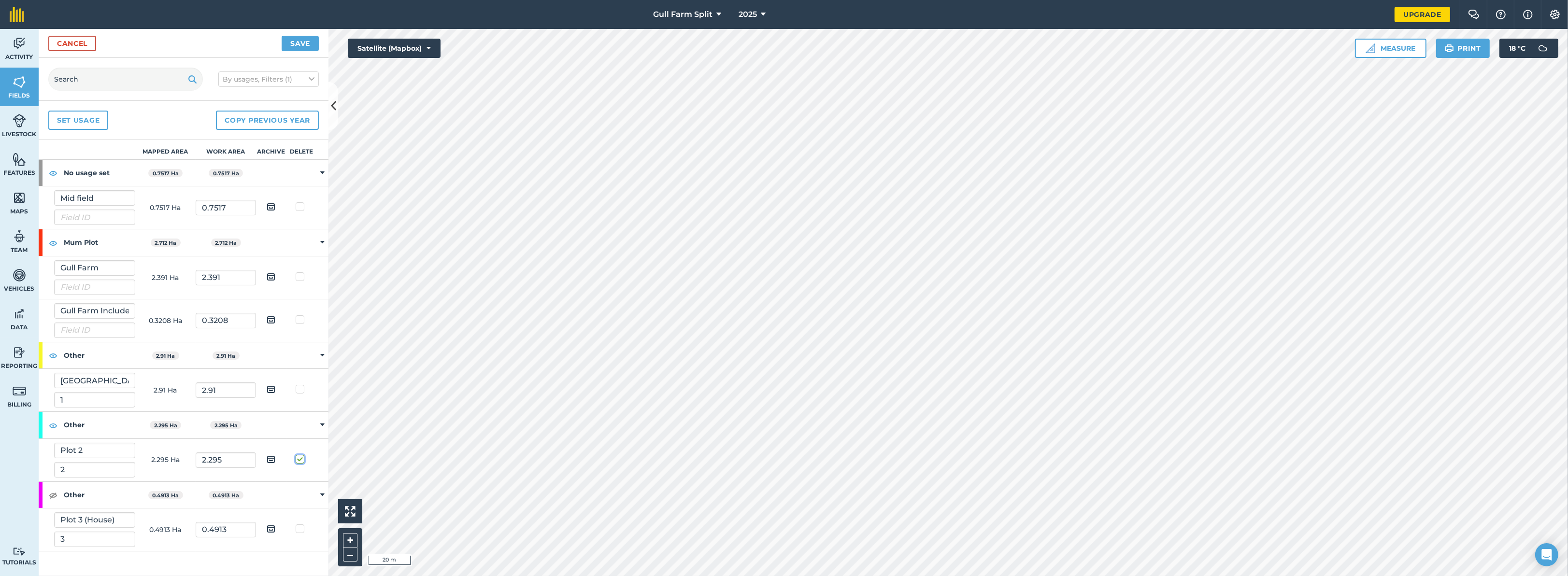
checkbox input "false"
click at [266, 460] on img at bounding box center [271, 459] width 8 height 12
click at [276, 459] on input "checkbox" at bounding box center [278, 455] width 6 height 6
click at [267, 458] on img at bounding box center [271, 459] width 8 height 12
click at [276, 458] on input "checkbox" at bounding box center [278, 455] width 6 height 6
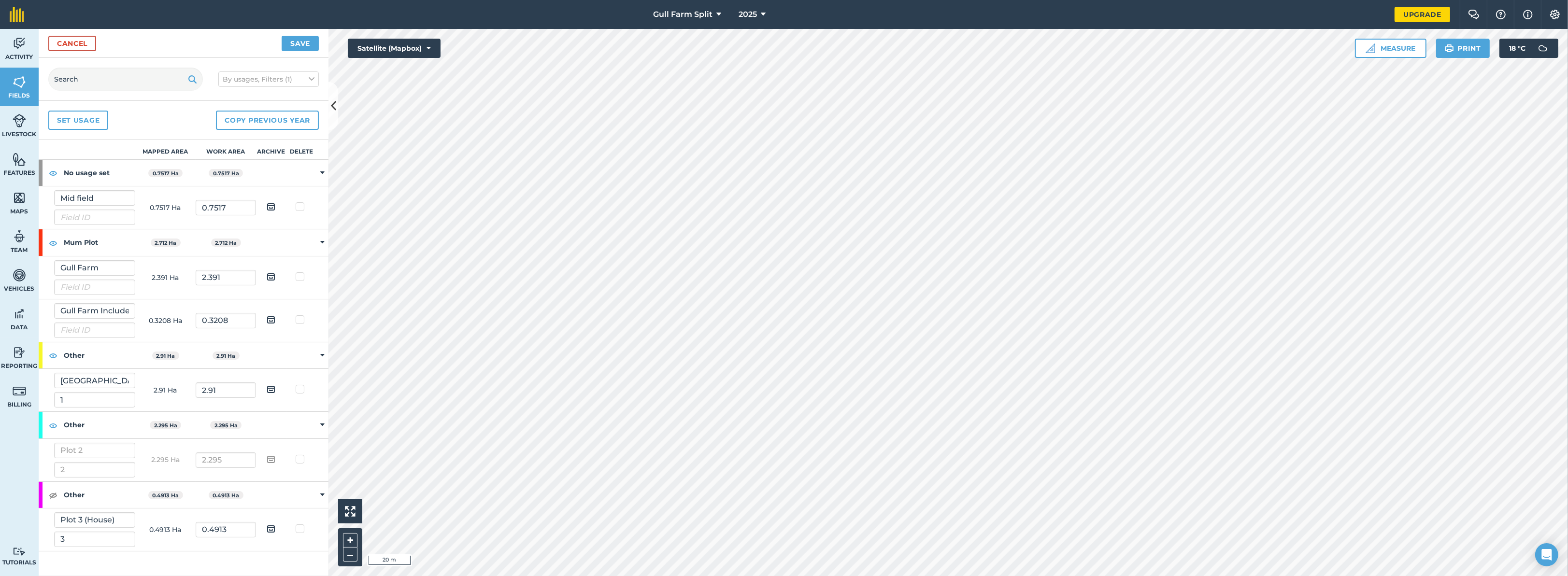
checkbox input "false"
click at [71, 41] on link "Cancel" at bounding box center [71, 44] width 48 height 15
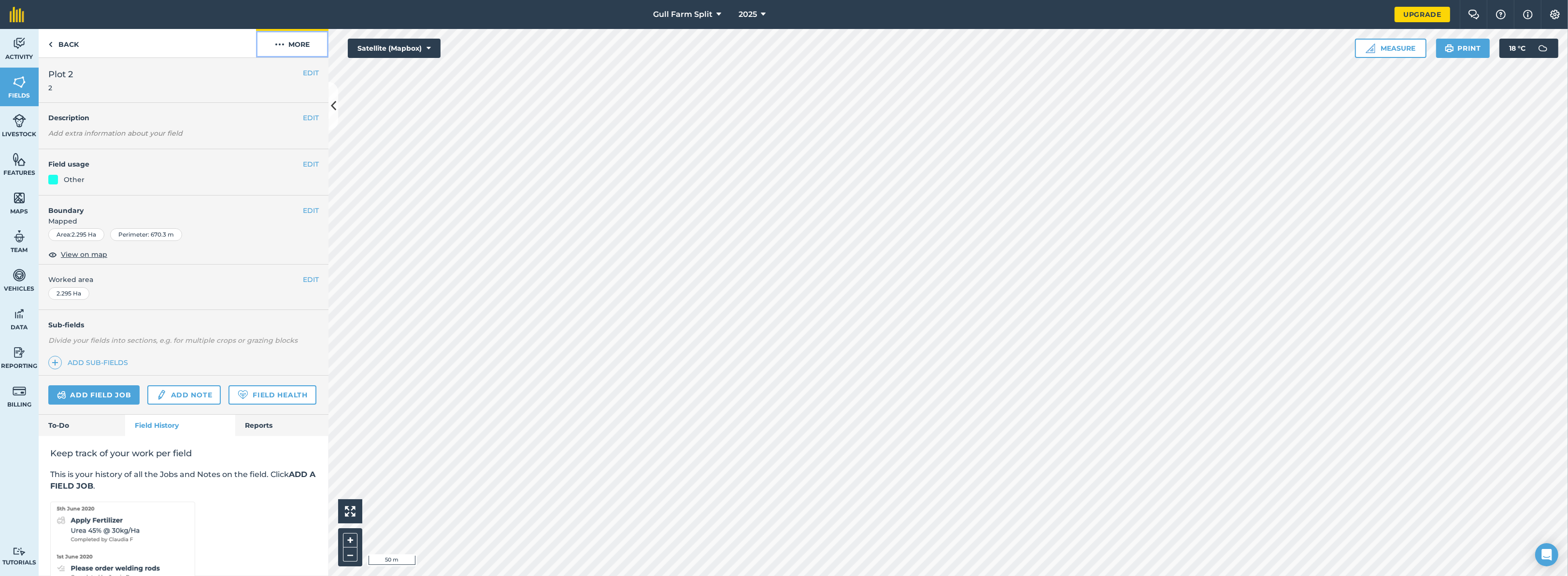
click at [277, 45] on img at bounding box center [279, 45] width 9 height 12
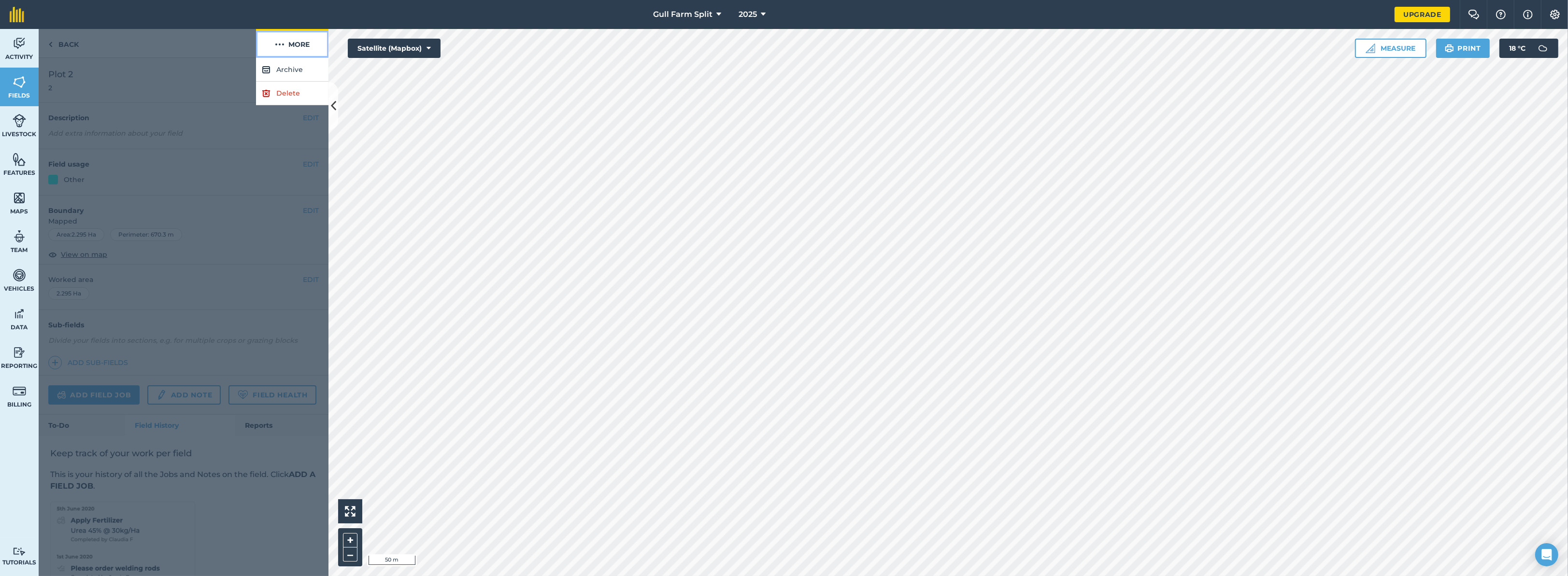
click at [277, 45] on img at bounding box center [279, 45] width 9 height 12
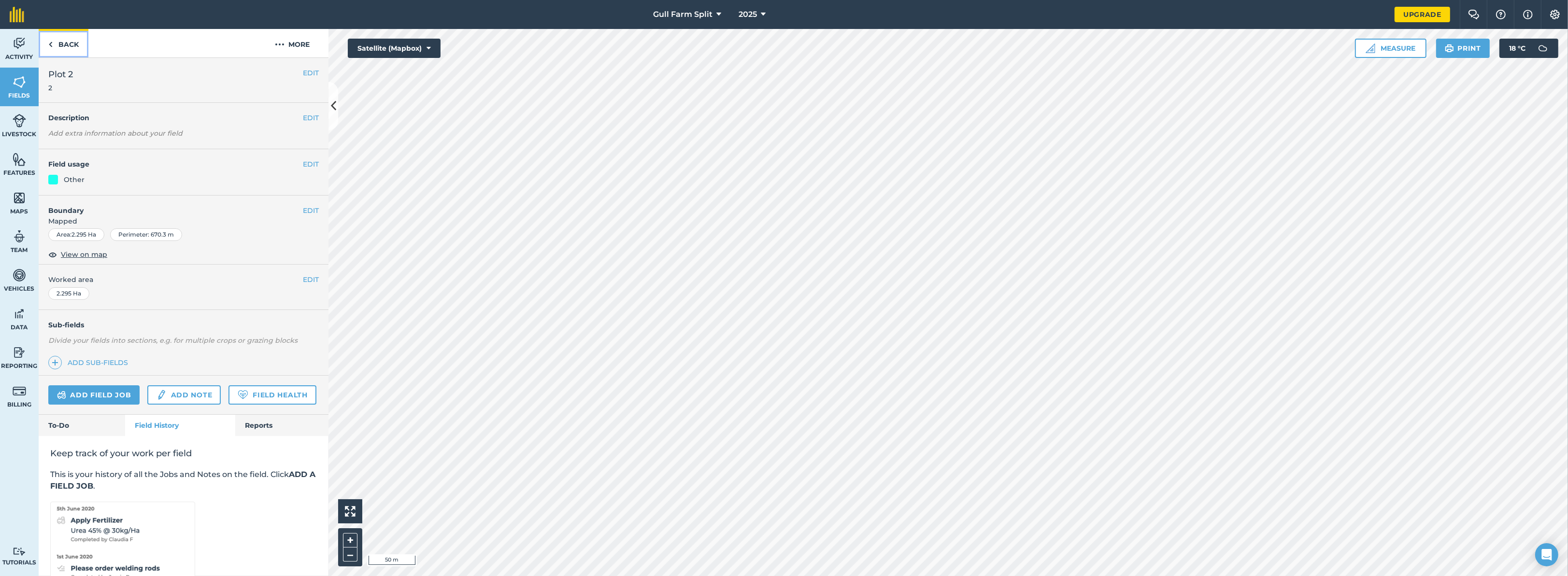
click at [66, 40] on link "Back" at bounding box center [63, 43] width 50 height 29
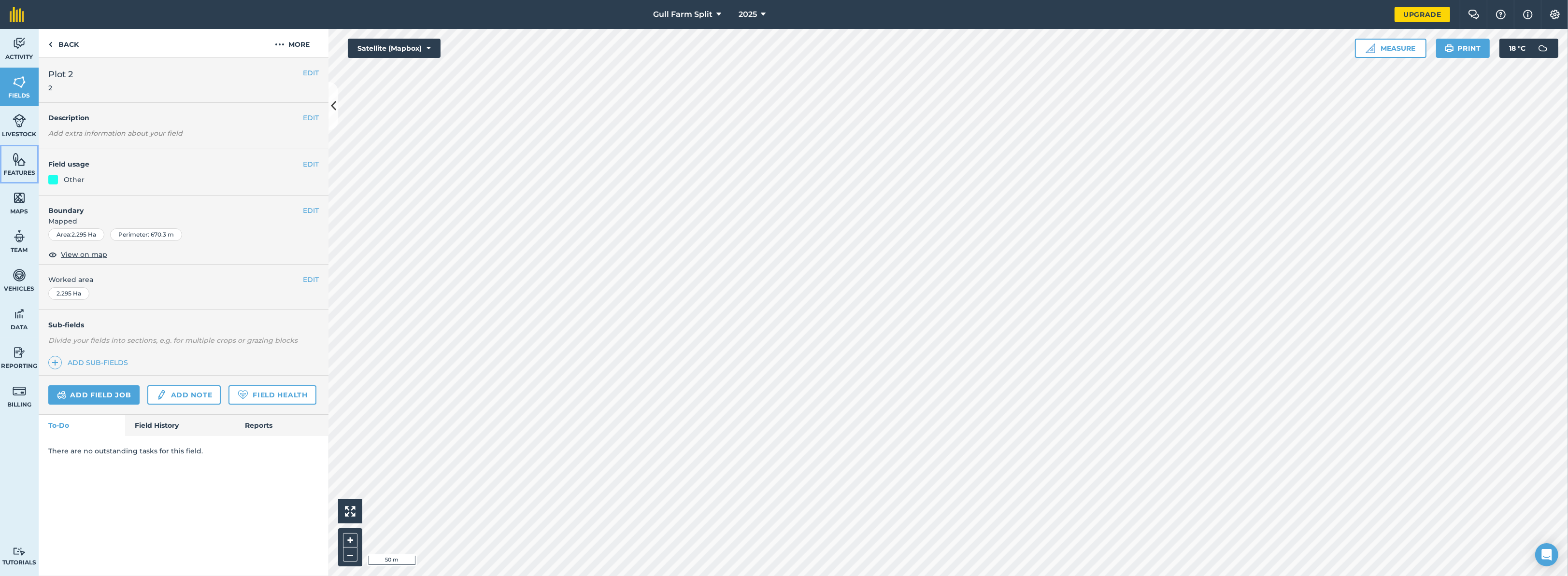
click at [12, 172] on span "Features" at bounding box center [19, 172] width 39 height 8
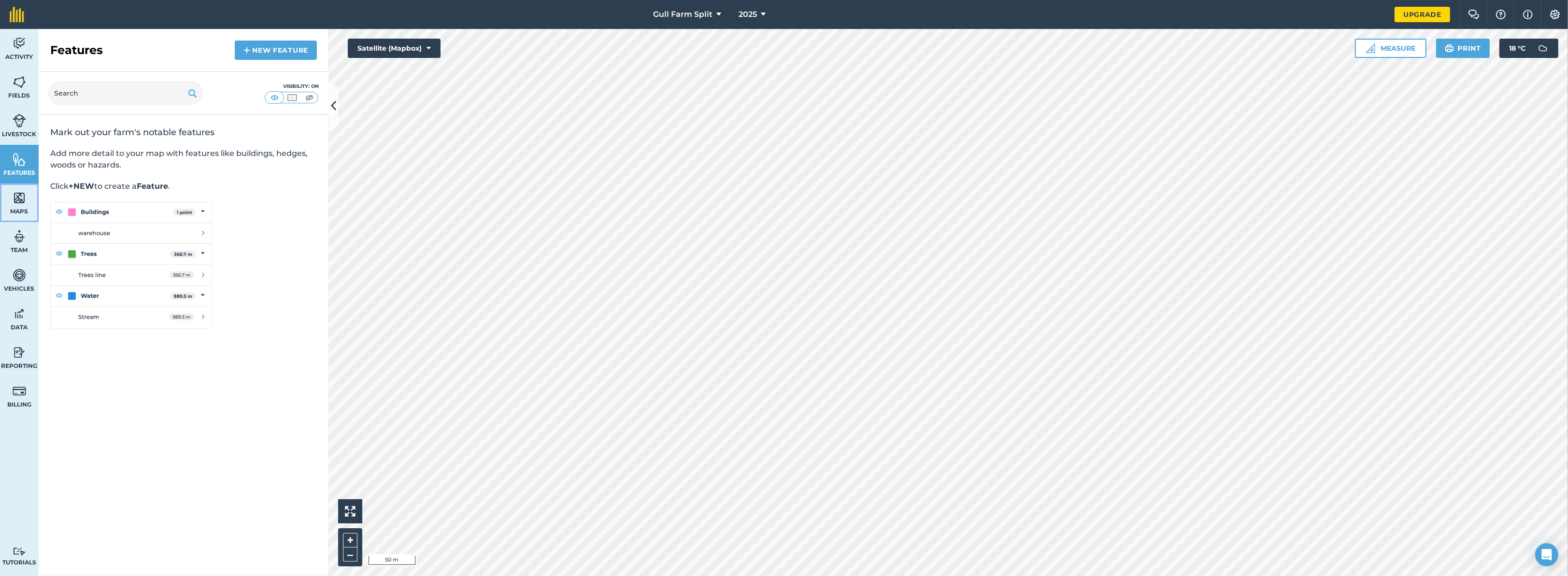
click at [22, 204] on img at bounding box center [19, 197] width 13 height 14
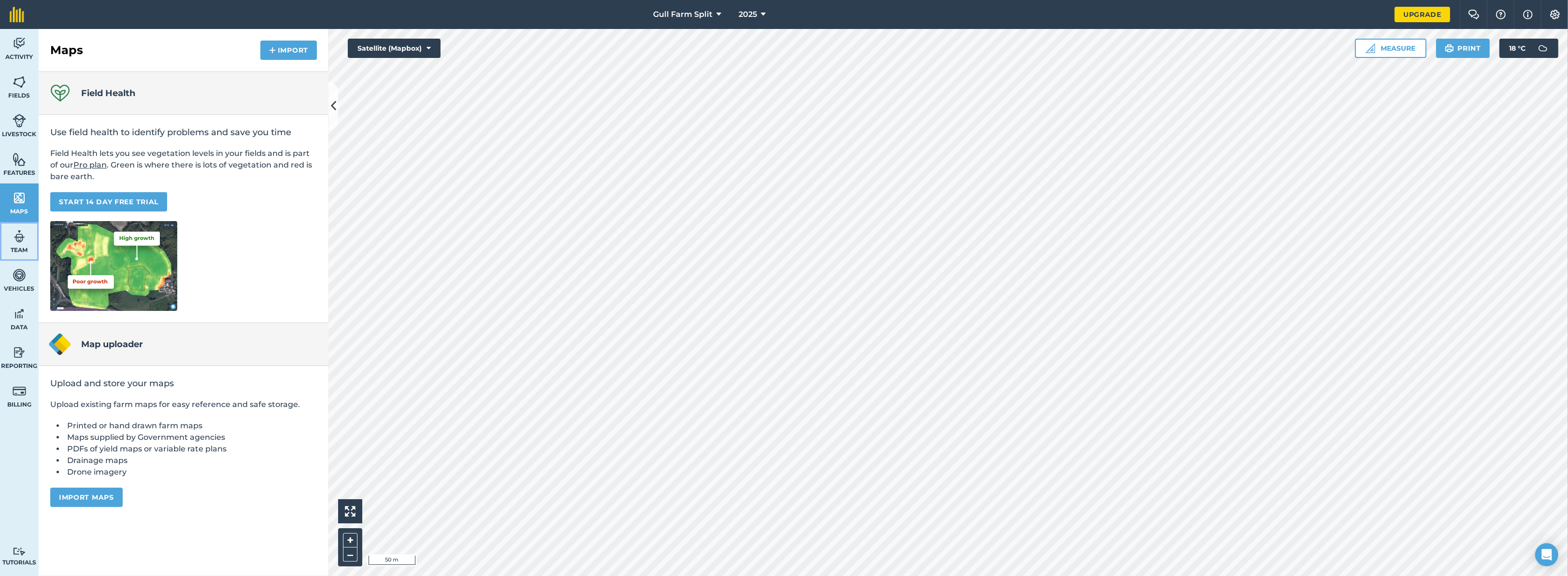
click at [28, 231] on link "Team" at bounding box center [19, 241] width 39 height 39
select select "MEMBER"
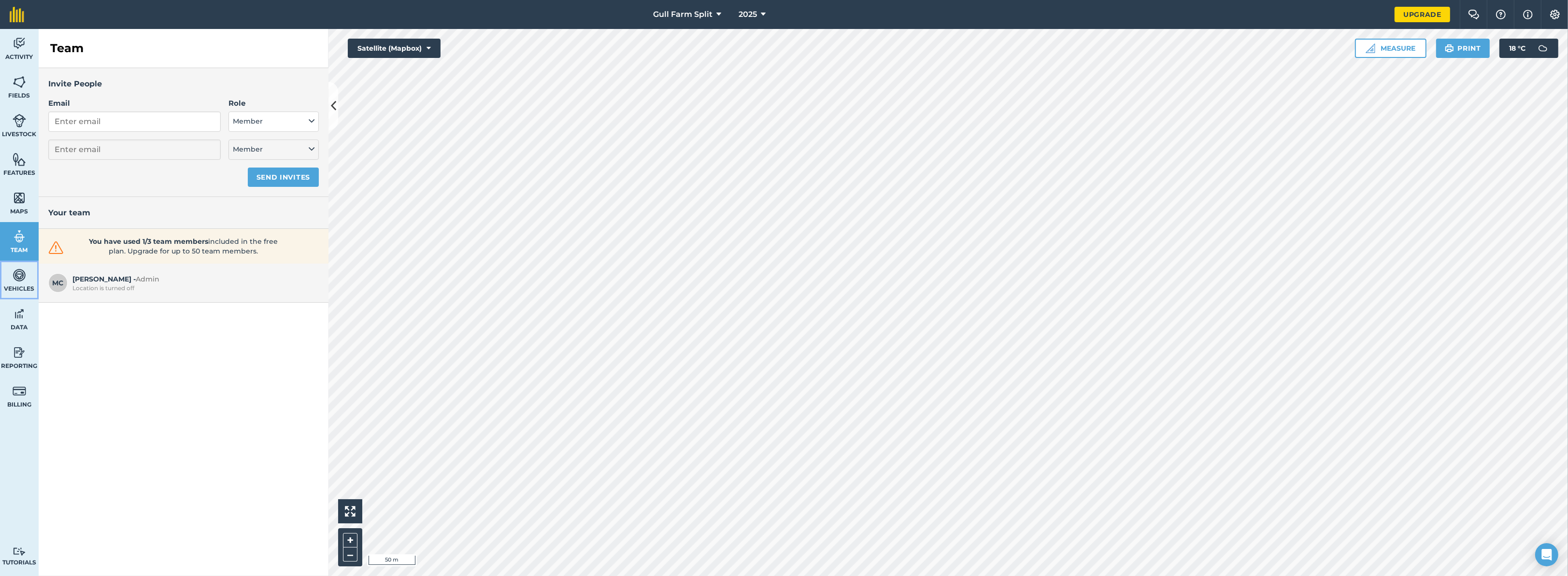
click at [31, 280] on link "Vehicles" at bounding box center [19, 280] width 39 height 39
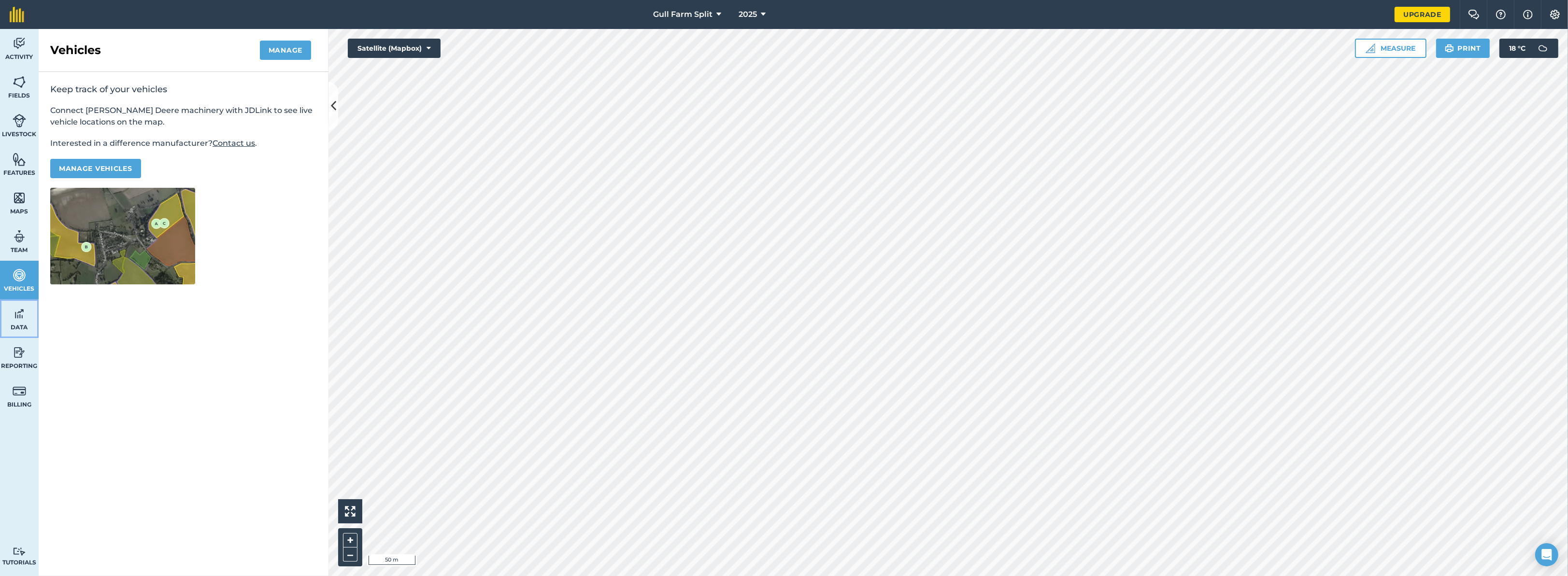
click at [25, 314] on img at bounding box center [19, 313] width 13 height 14
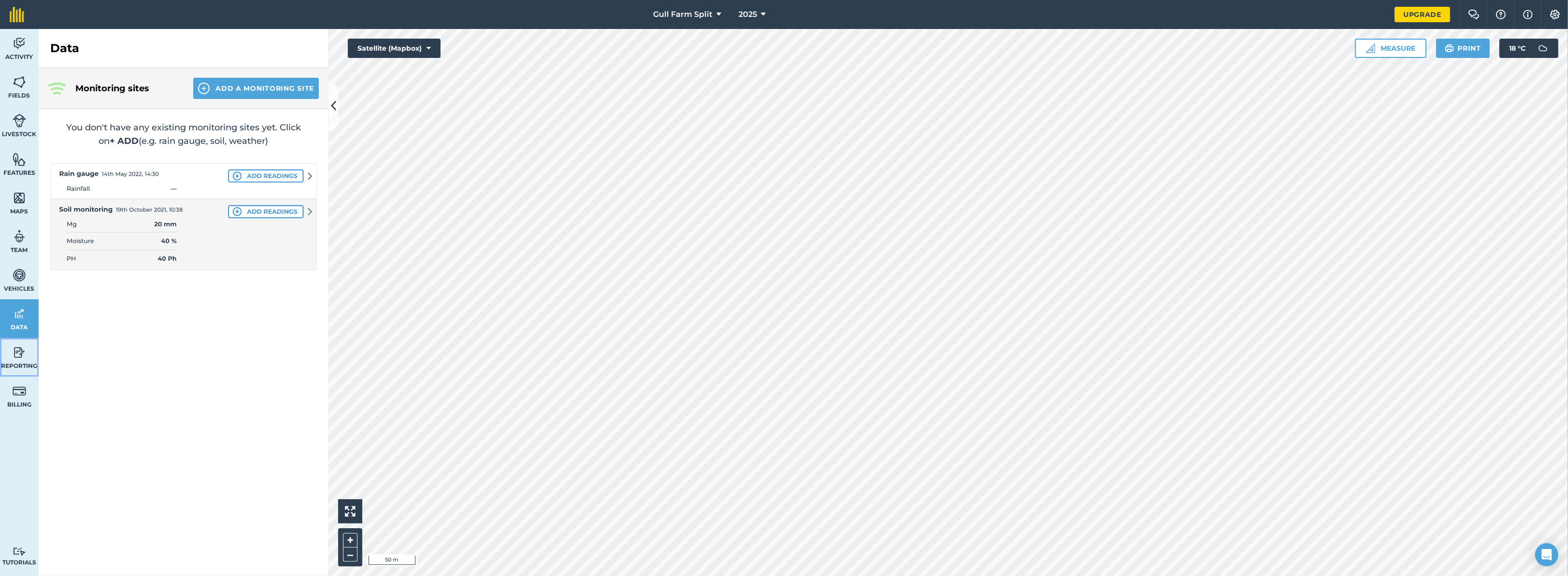
click at [24, 351] on img at bounding box center [19, 352] width 13 height 14
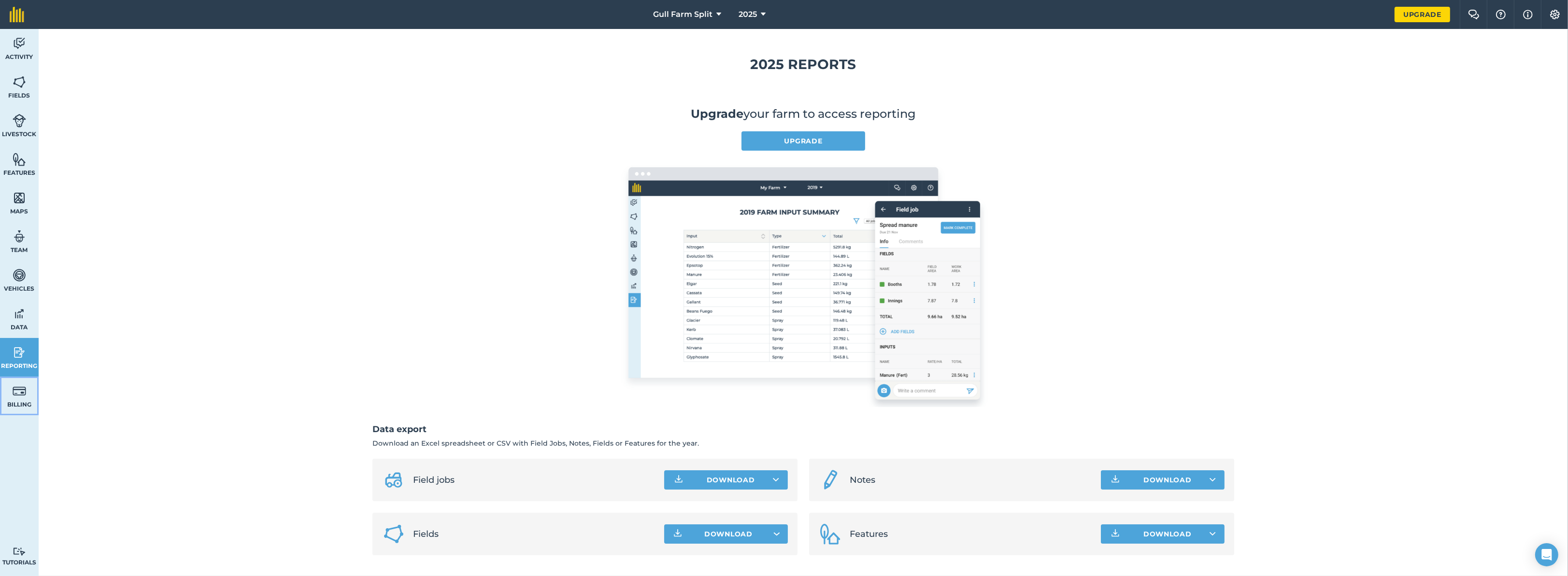
click at [17, 395] on img at bounding box center [19, 390] width 13 height 14
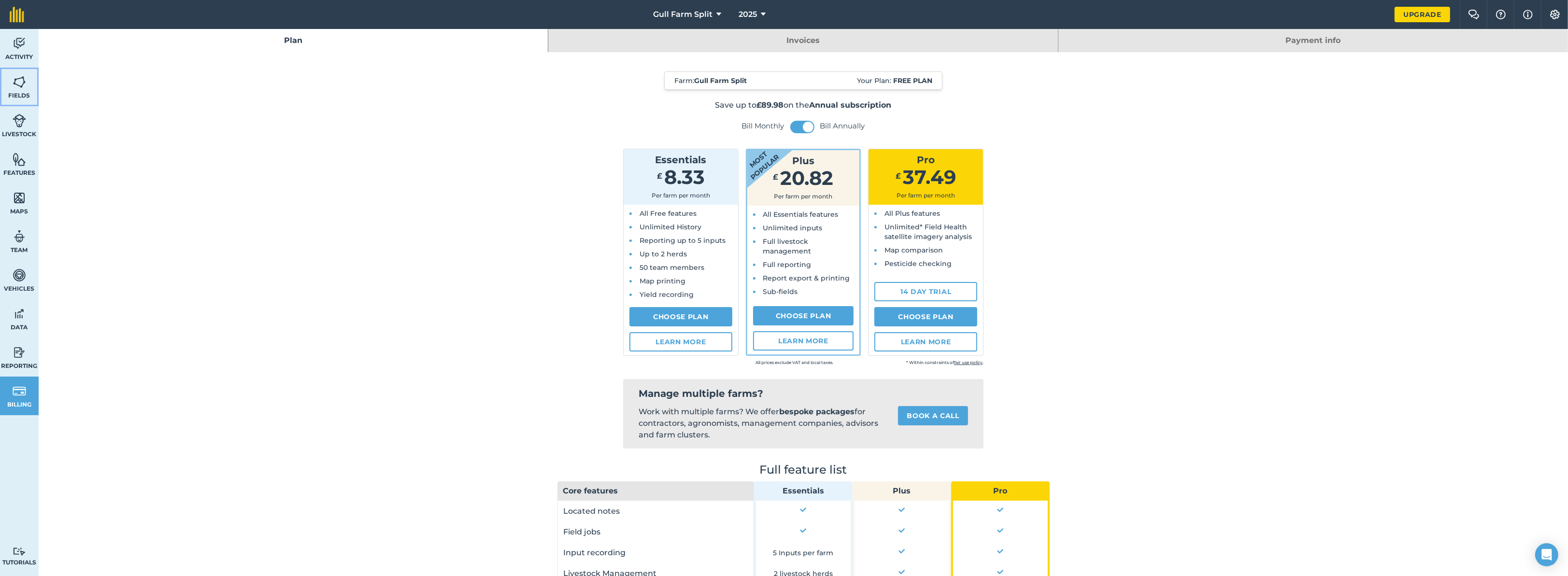
click at [17, 70] on link "Fields" at bounding box center [19, 86] width 39 height 39
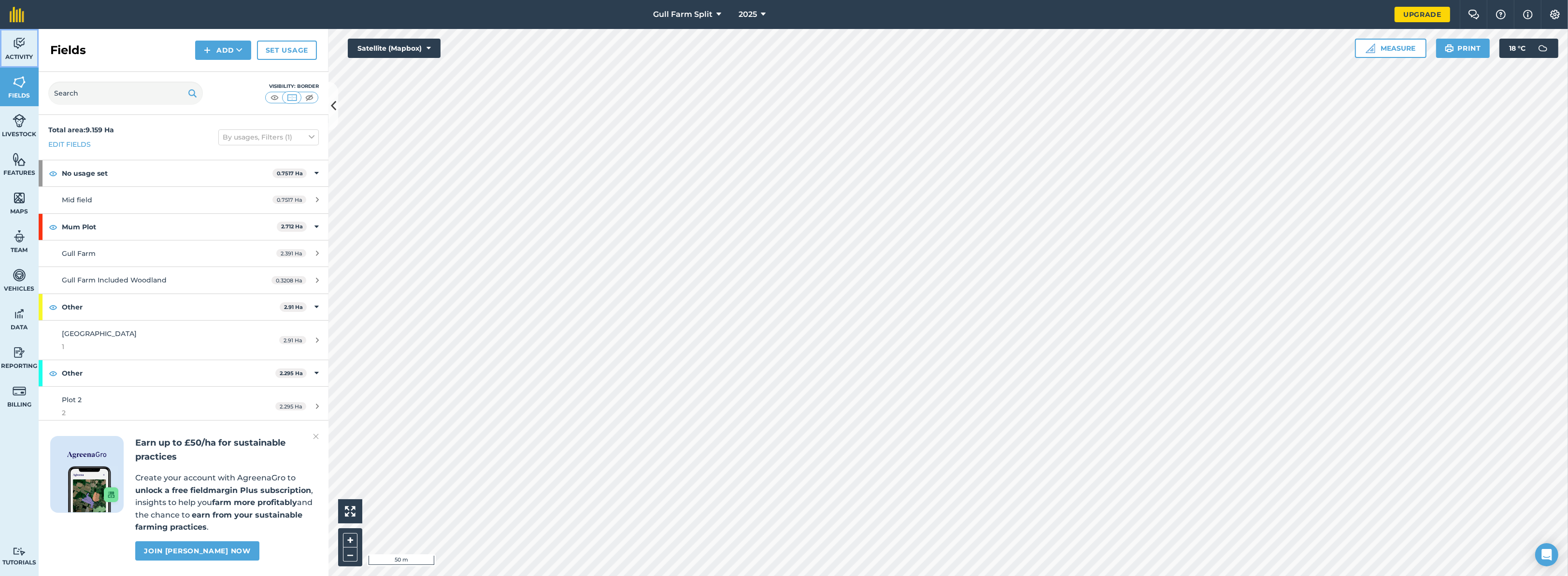
click at [18, 59] on span "Activity" at bounding box center [19, 56] width 39 height 8
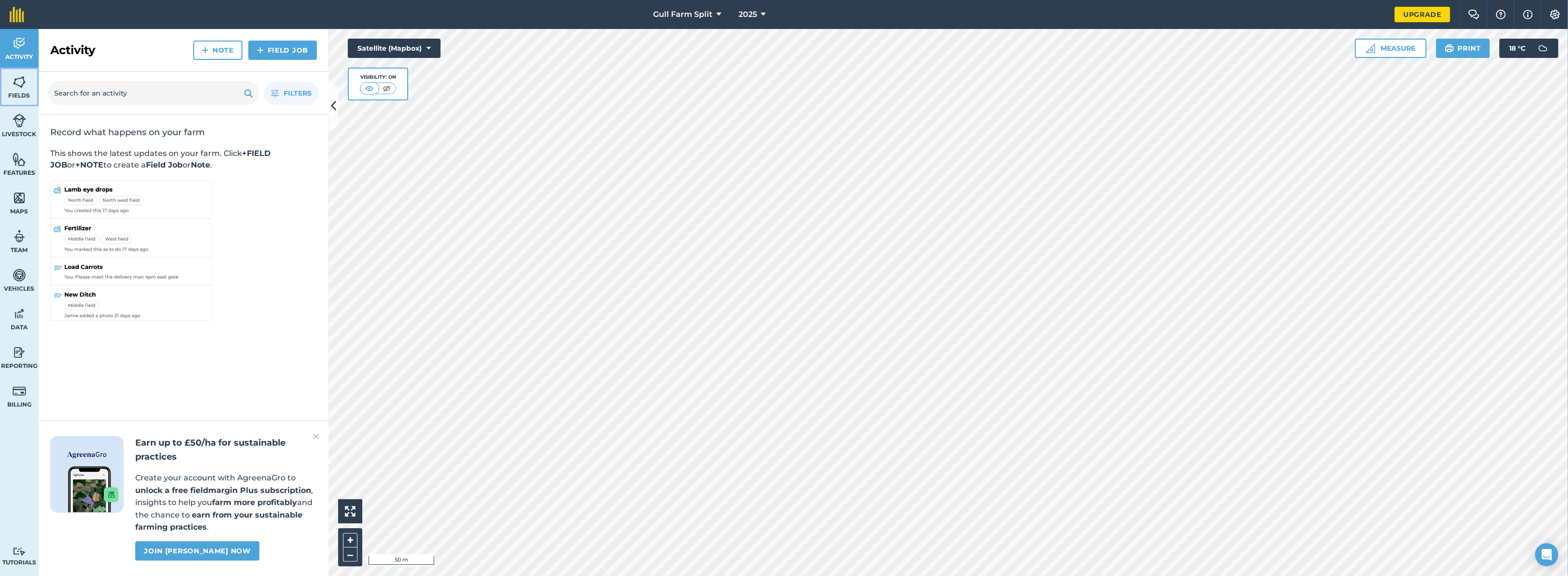
click at [18, 85] on img at bounding box center [19, 81] width 13 height 14
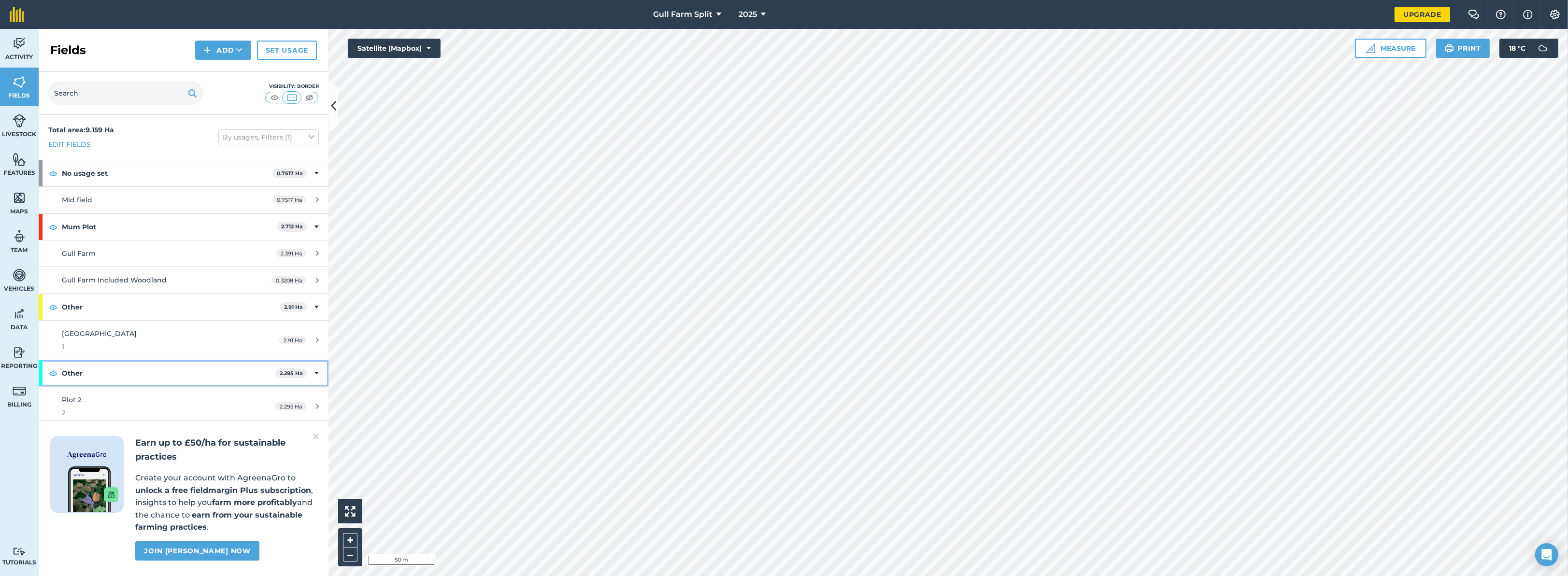
click at [300, 371] on strong "2.295 Ha" at bounding box center [292, 373] width 24 height 7
click at [304, 371] on strong "2.295 Ha" at bounding box center [293, 373] width 24 height 7
click at [308, 398] on link "Plot 2 2 2.295 Ha" at bounding box center [183, 406] width 290 height 39
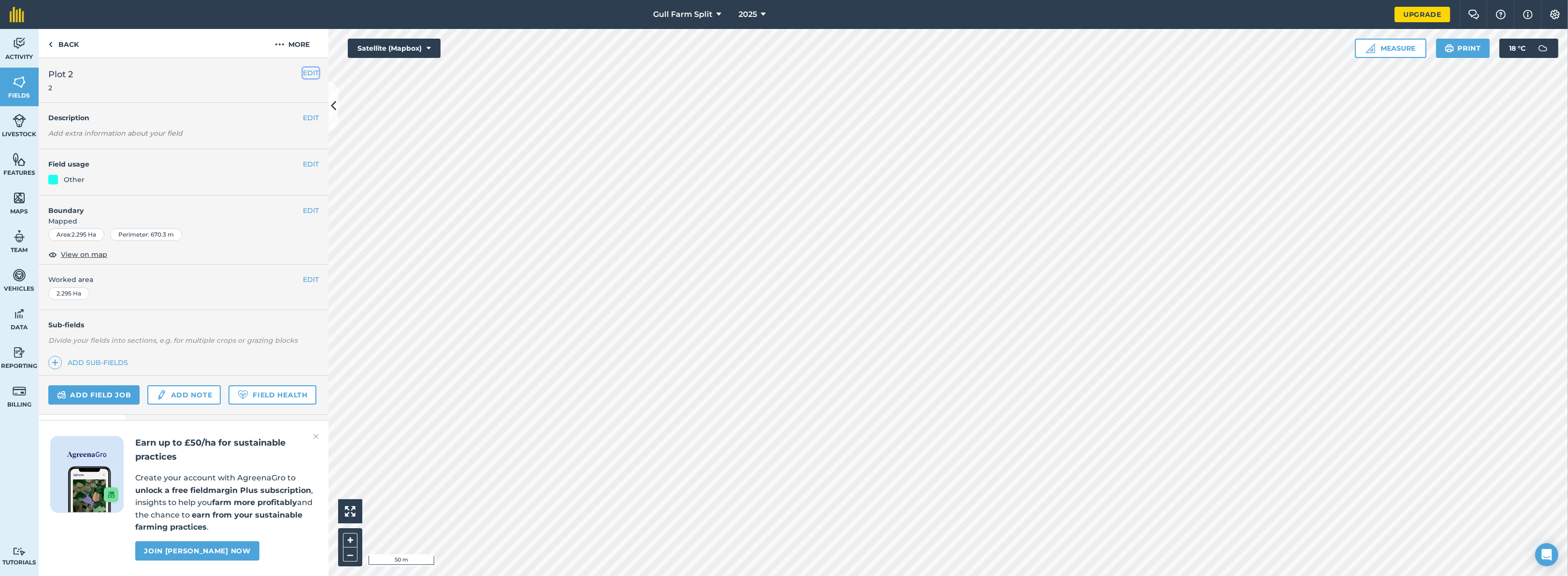
click at [311, 70] on button "EDIT" at bounding box center [311, 72] width 16 height 11
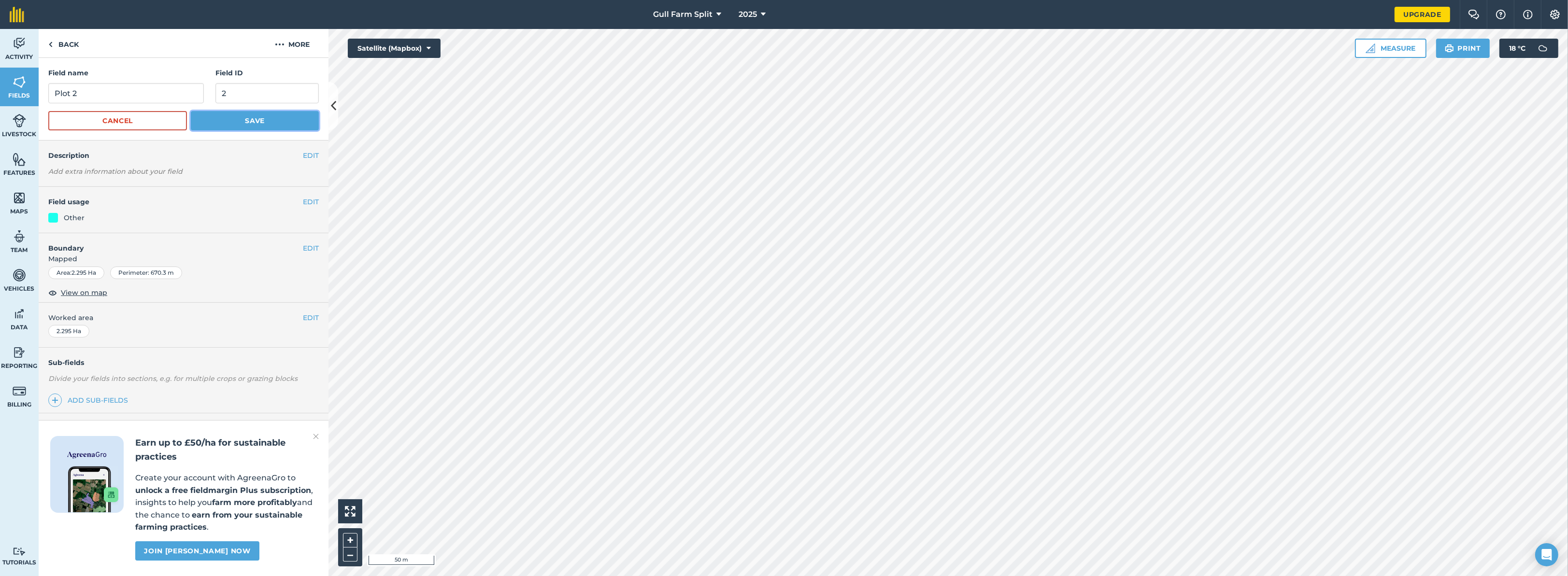
click at [218, 121] on button "Save" at bounding box center [255, 120] width 128 height 19
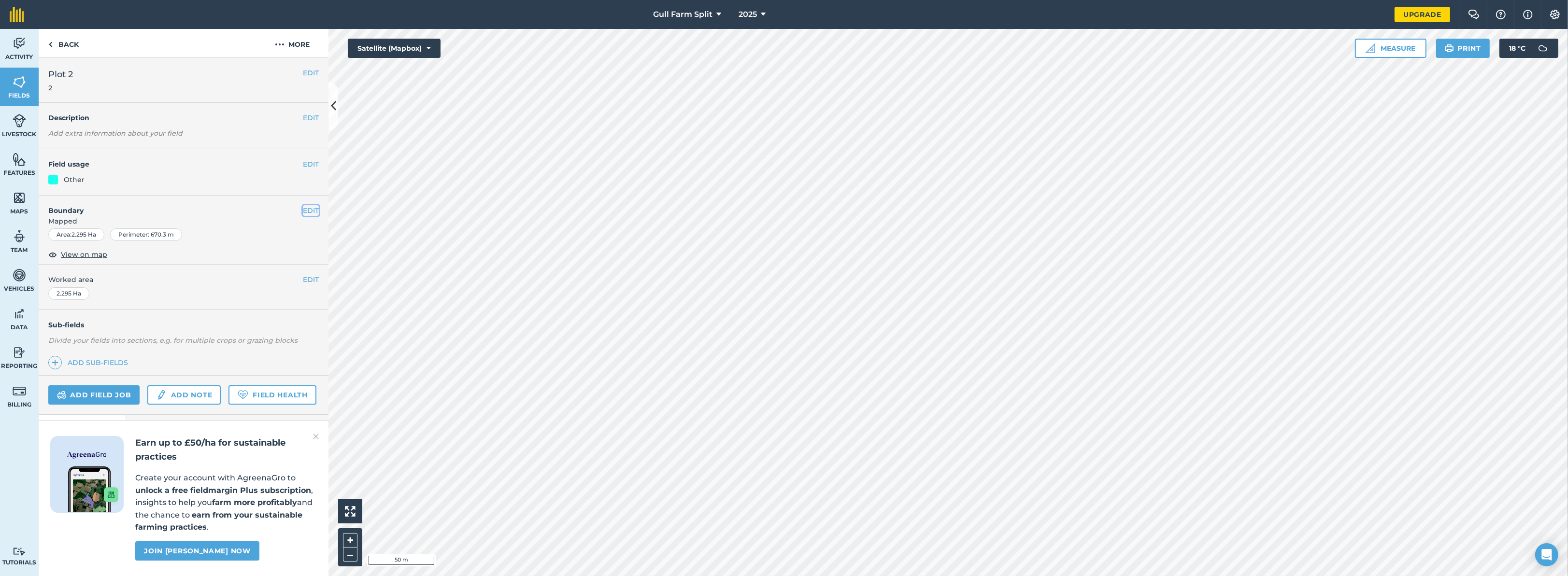
click at [310, 209] on button "EDIT" at bounding box center [311, 210] width 16 height 11
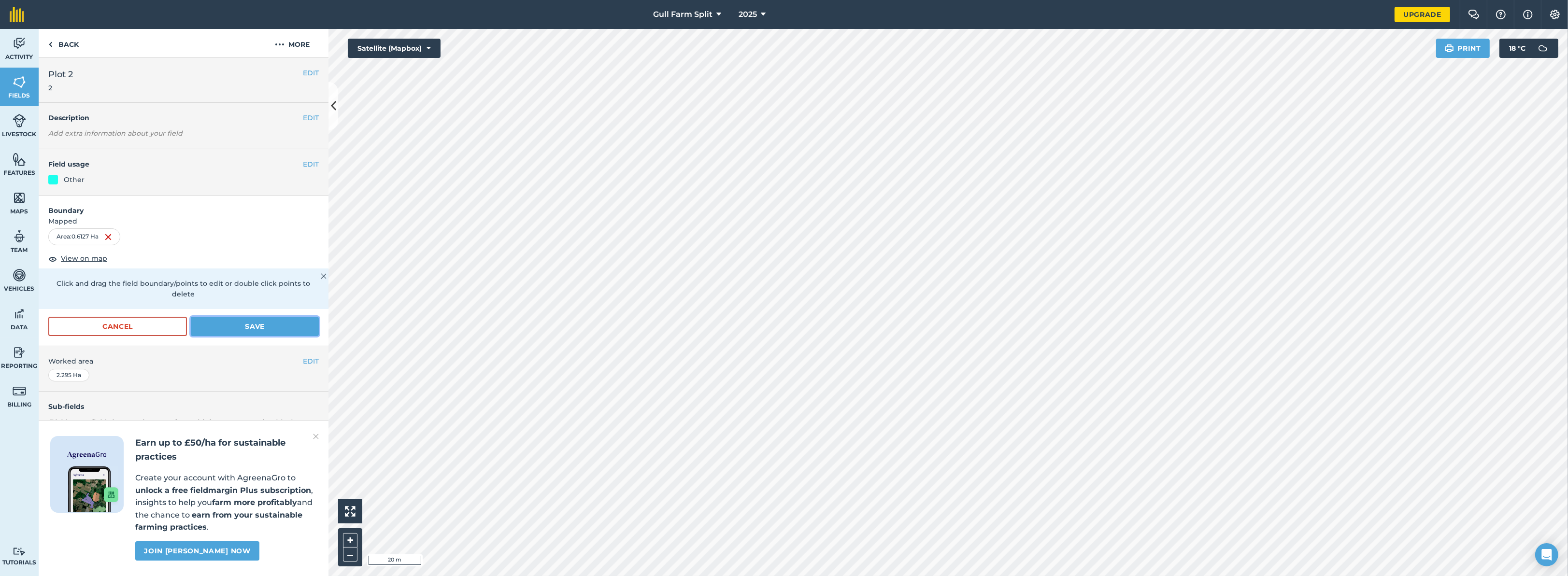
click at [271, 317] on button "Save" at bounding box center [255, 326] width 128 height 19
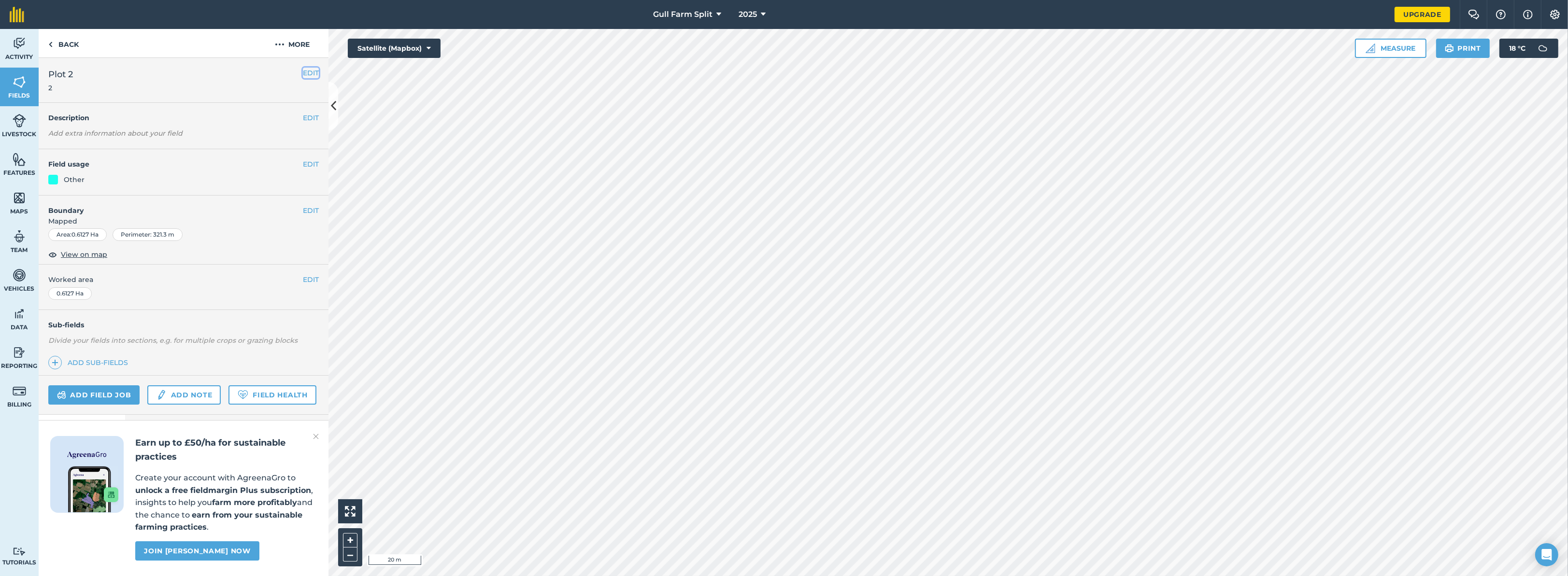
click at [306, 72] on button "EDIT" at bounding box center [311, 72] width 16 height 11
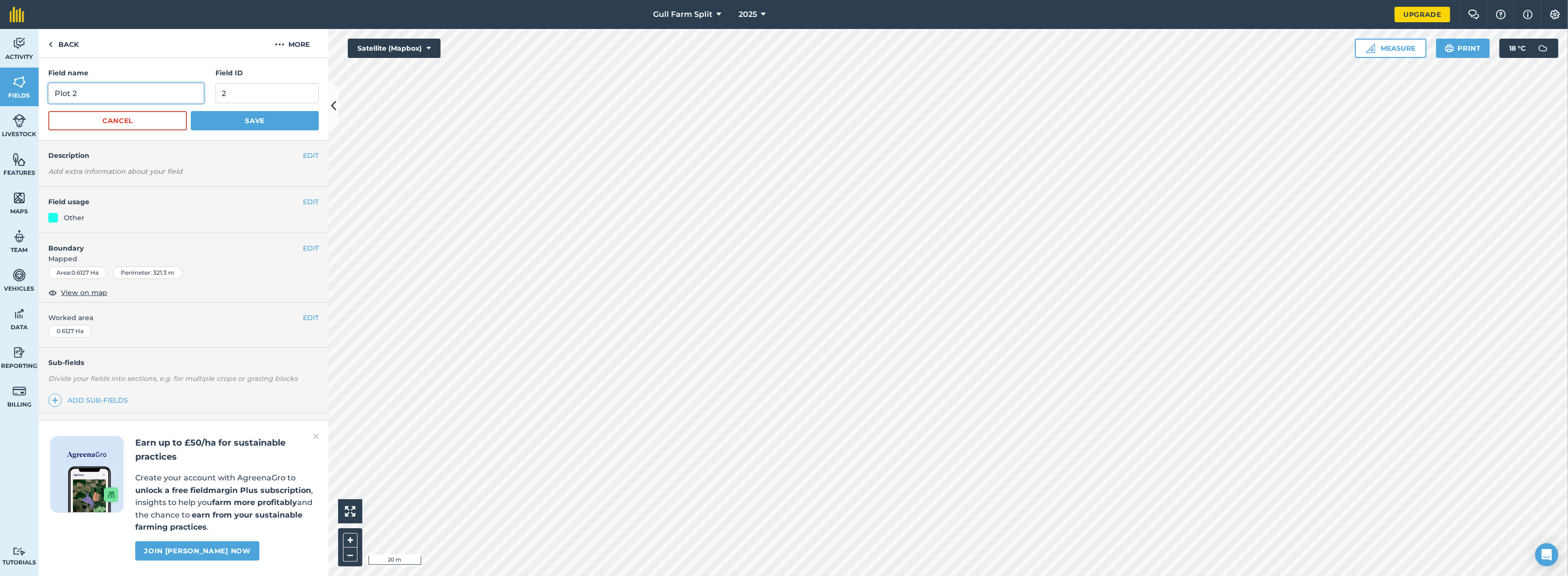
drag, startPoint x: 150, startPoint y: 98, endPoint x: 0, endPoint y: 94, distance: 150.1
click at [0, 95] on div "Activity Fields Livestock Features Maps Team Vehicles Data Reporting Billing Tu…" at bounding box center [784, 301] width 1568 height 547
type input "Behind Oaks"
click at [241, 122] on button "Save" at bounding box center [255, 120] width 128 height 19
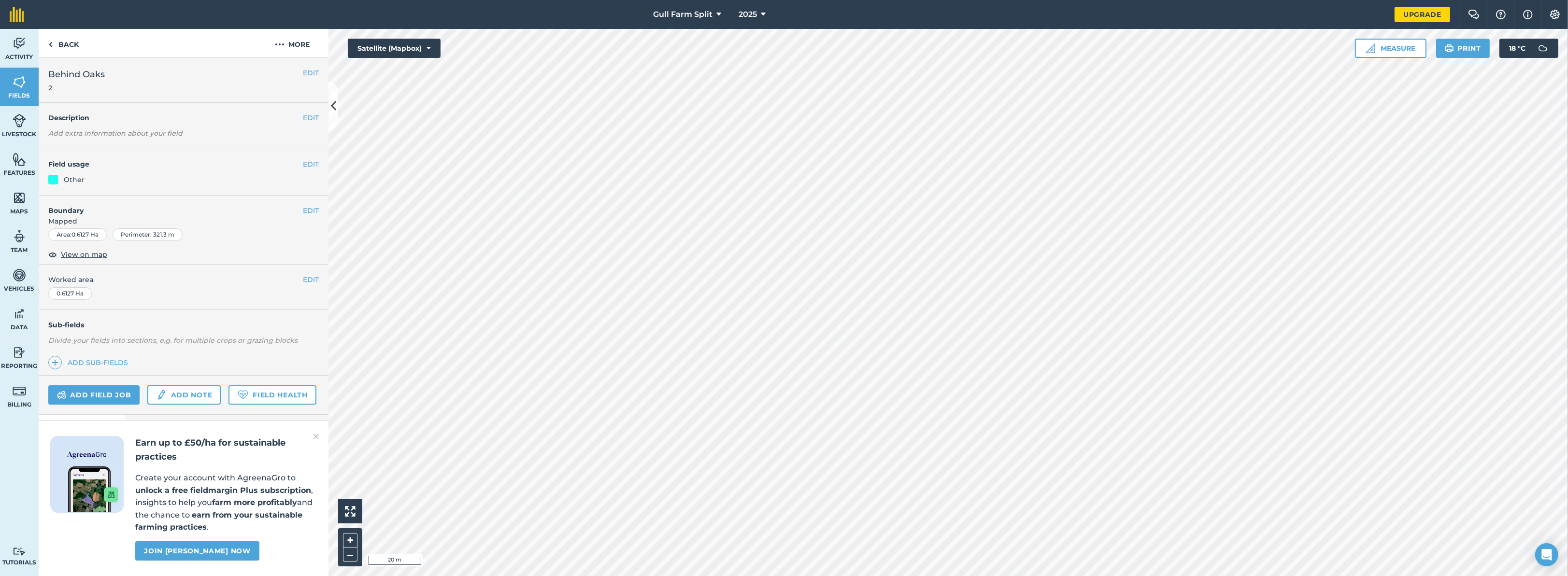
click at [313, 434] on img at bounding box center [316, 437] width 6 height 12
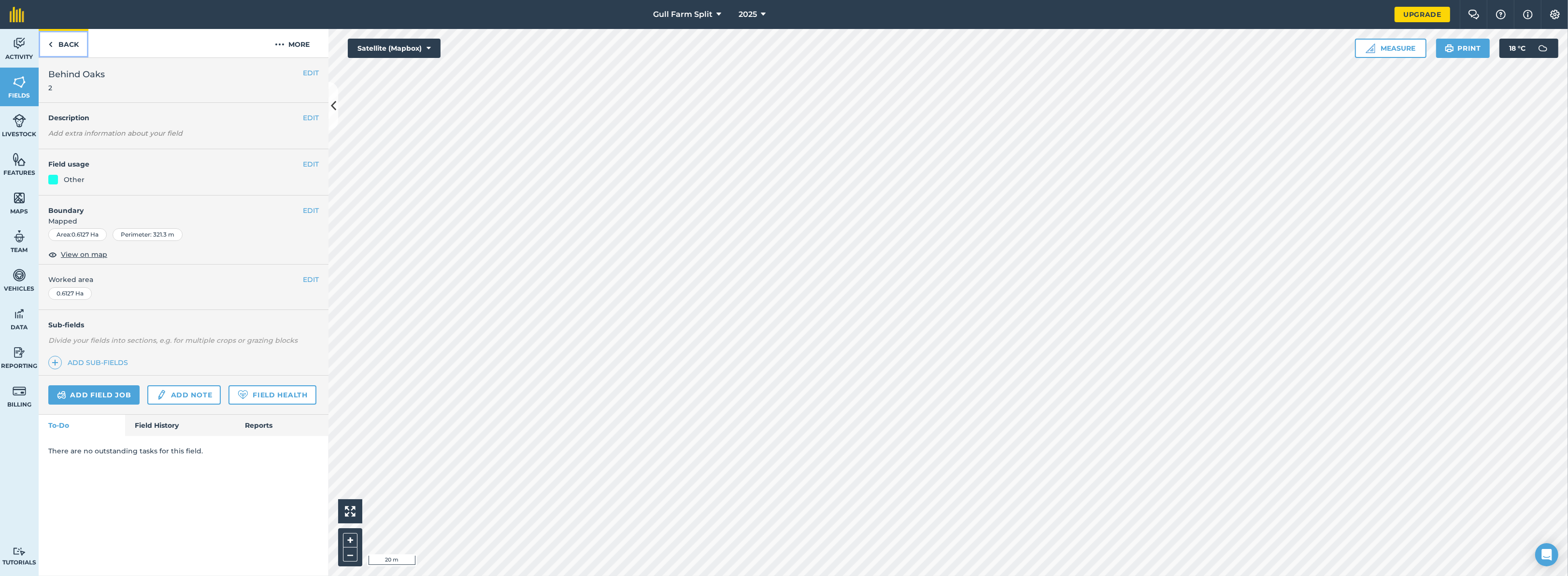
click at [60, 44] on link "Back" at bounding box center [63, 43] width 50 height 29
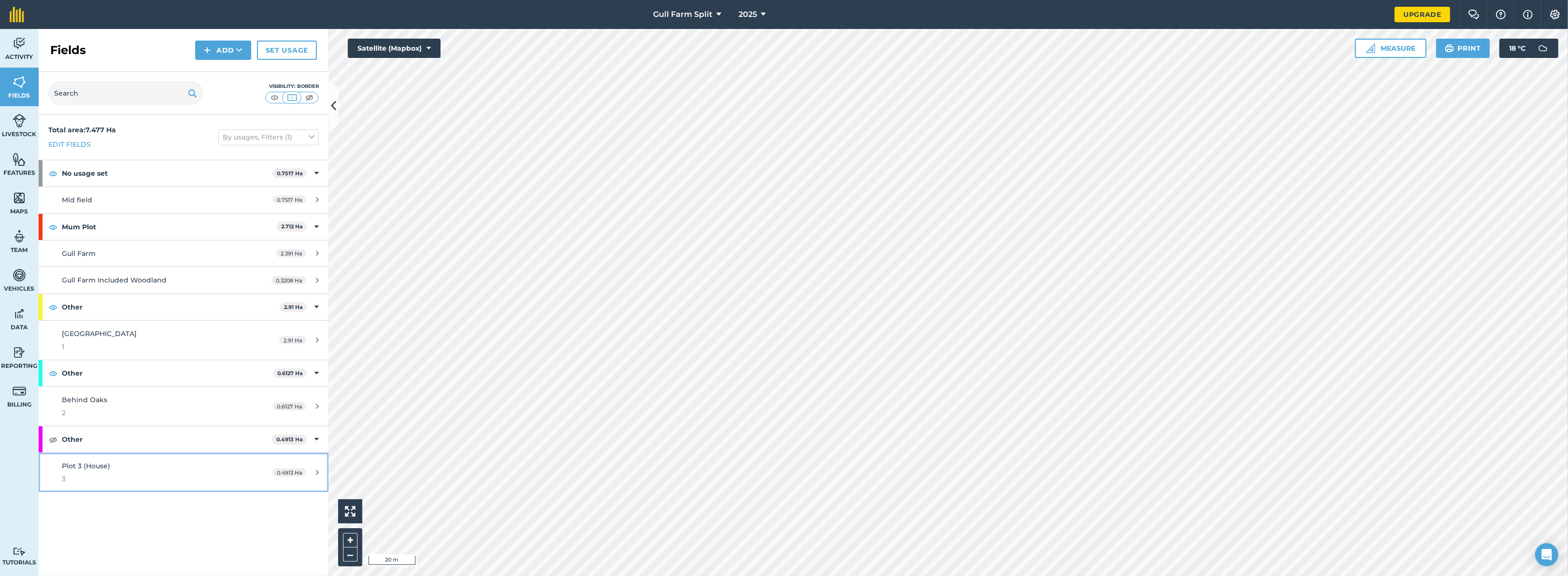
click at [148, 461] on div "Plot 3 (House) 3" at bounding box center [153, 473] width 182 height 24
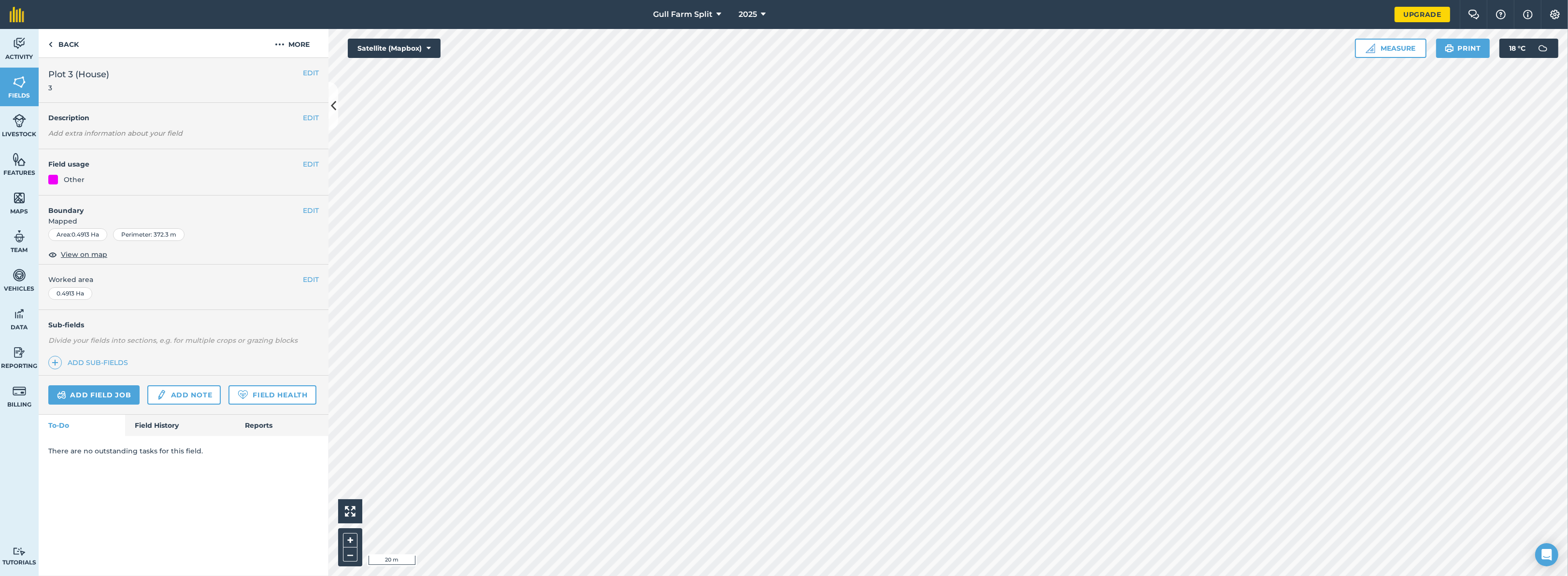
click at [148, 461] on div "There are no outstanding tasks for this field." at bounding box center [183, 451] width 290 height 30
click at [53, 38] on link "Back" at bounding box center [63, 43] width 50 height 29
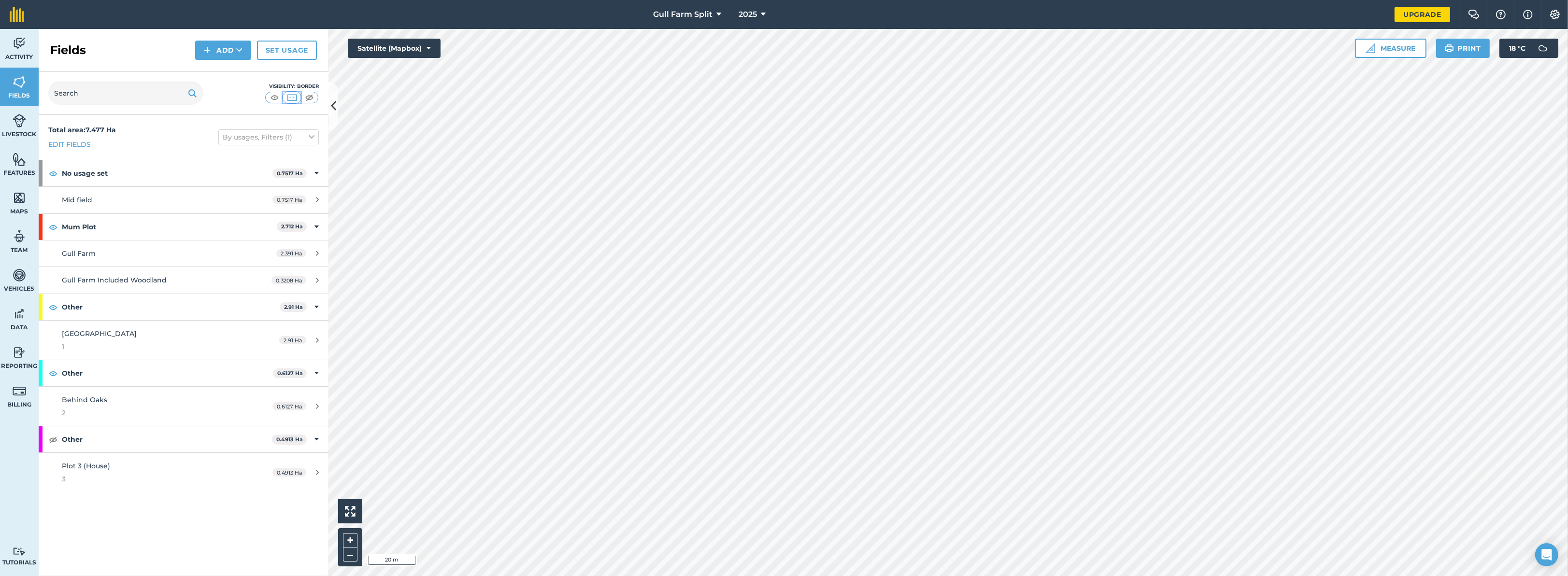
click at [292, 95] on img at bounding box center [292, 97] width 12 height 9
click at [224, 48] on button "Add" at bounding box center [223, 50] width 56 height 19
click at [224, 76] on link "Draw" at bounding box center [223, 71] width 53 height 21
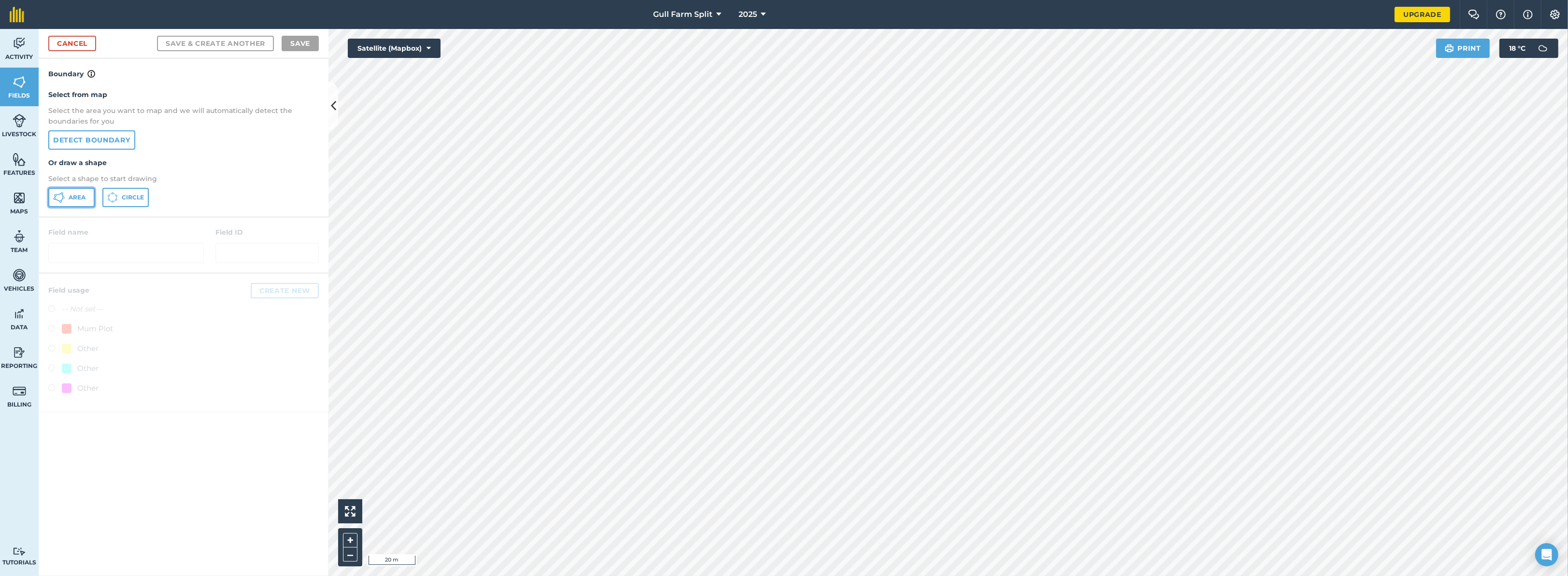
click at [79, 196] on span "Area" at bounding box center [77, 197] width 17 height 8
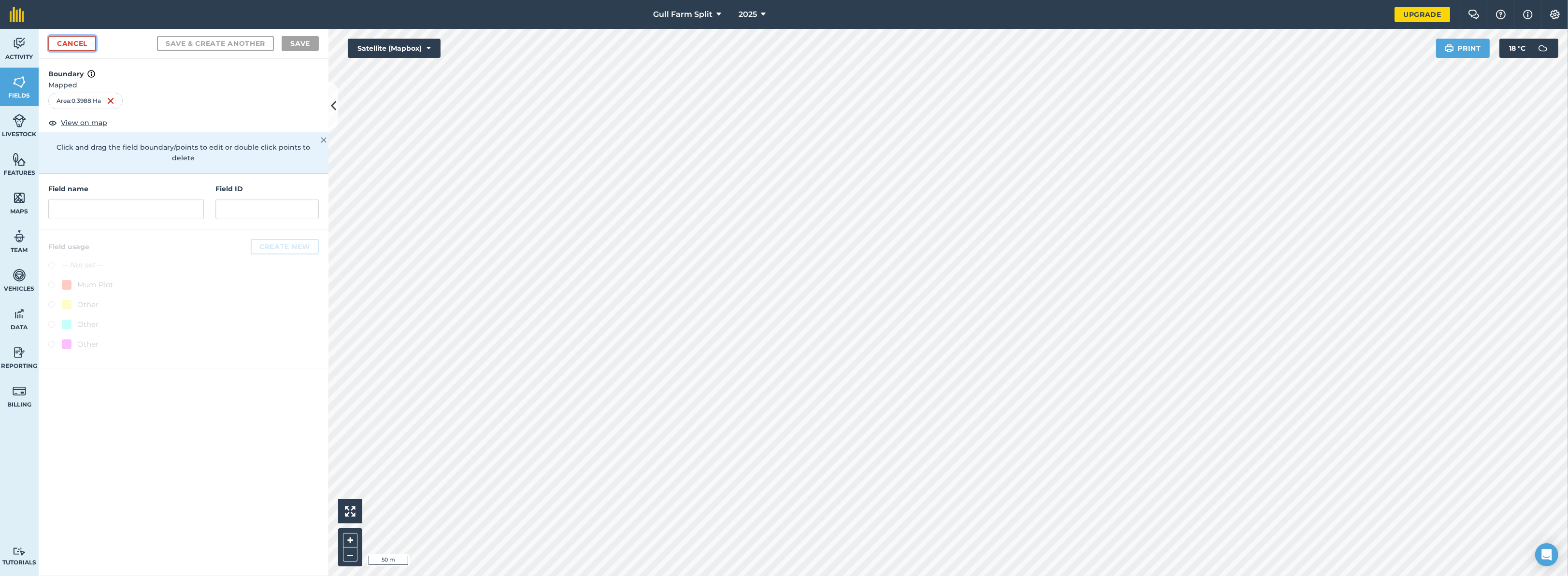
click at [70, 44] on link "Cancel" at bounding box center [71, 44] width 48 height 15
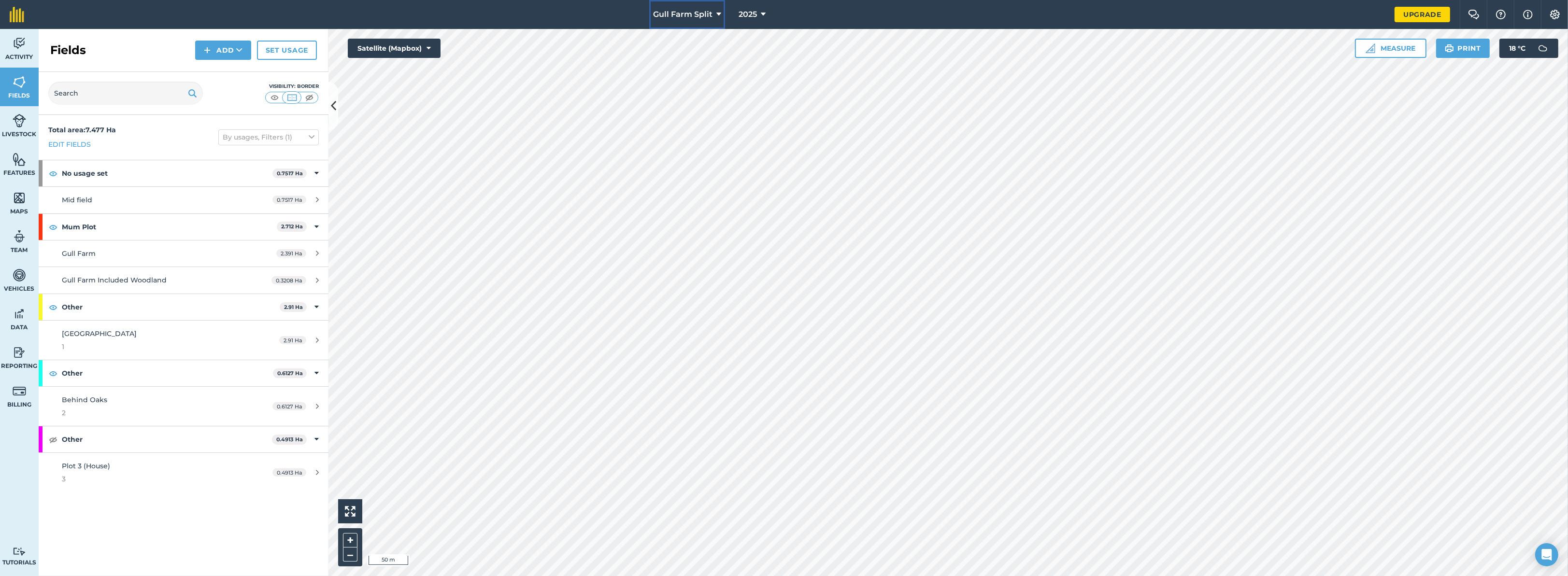
click at [697, 12] on span "Gull Farm Split" at bounding box center [682, 14] width 60 height 12
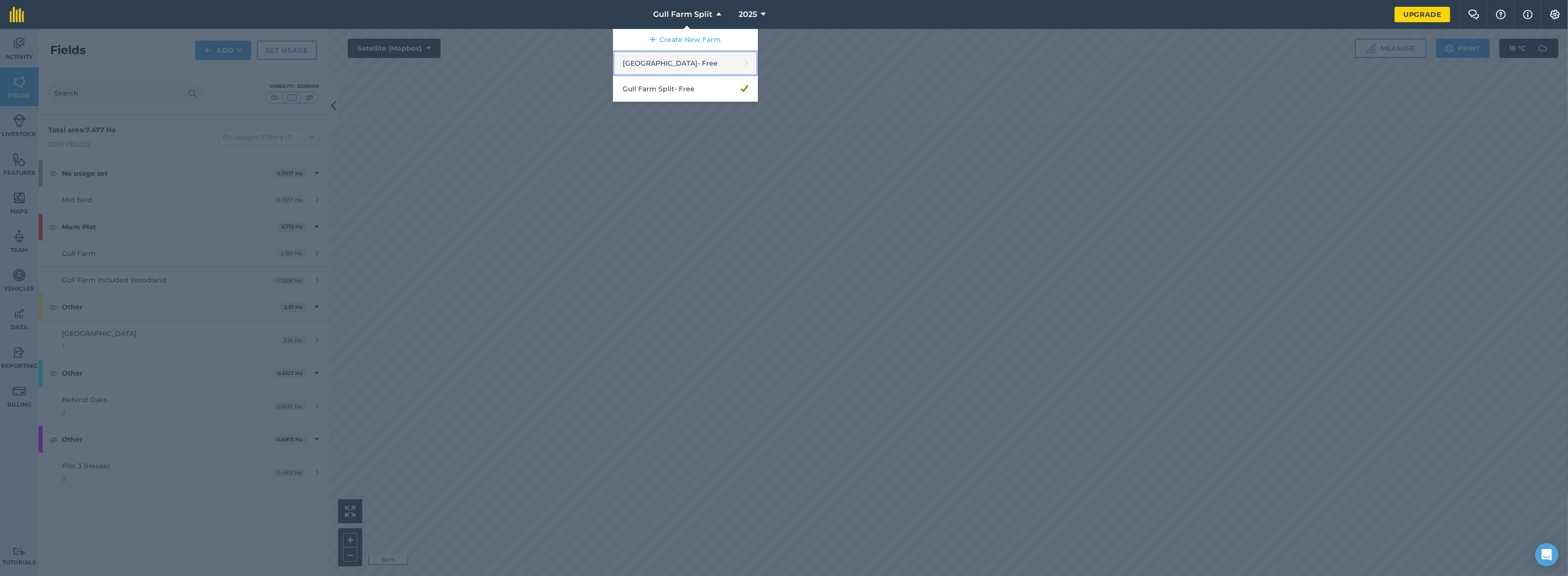
click at [712, 60] on link "Gull Farm Barn - Free" at bounding box center [686, 63] width 145 height 25
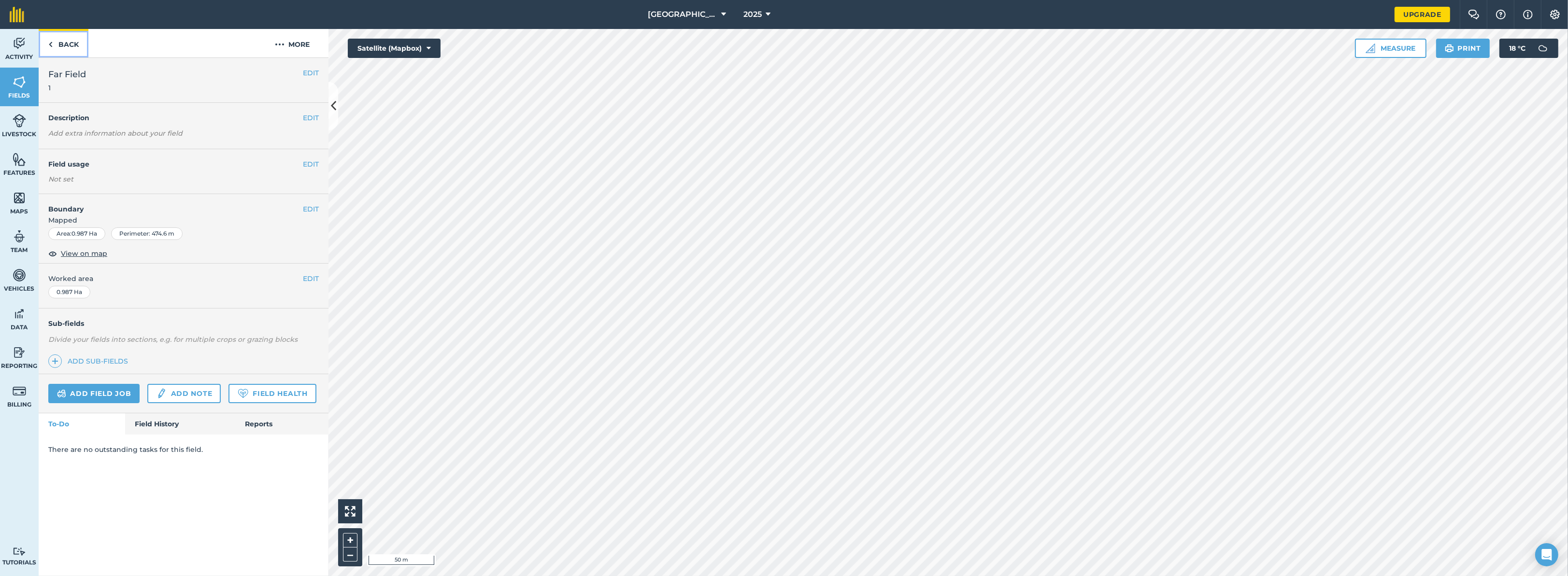
click at [55, 43] on link "Back" at bounding box center [63, 43] width 50 height 29
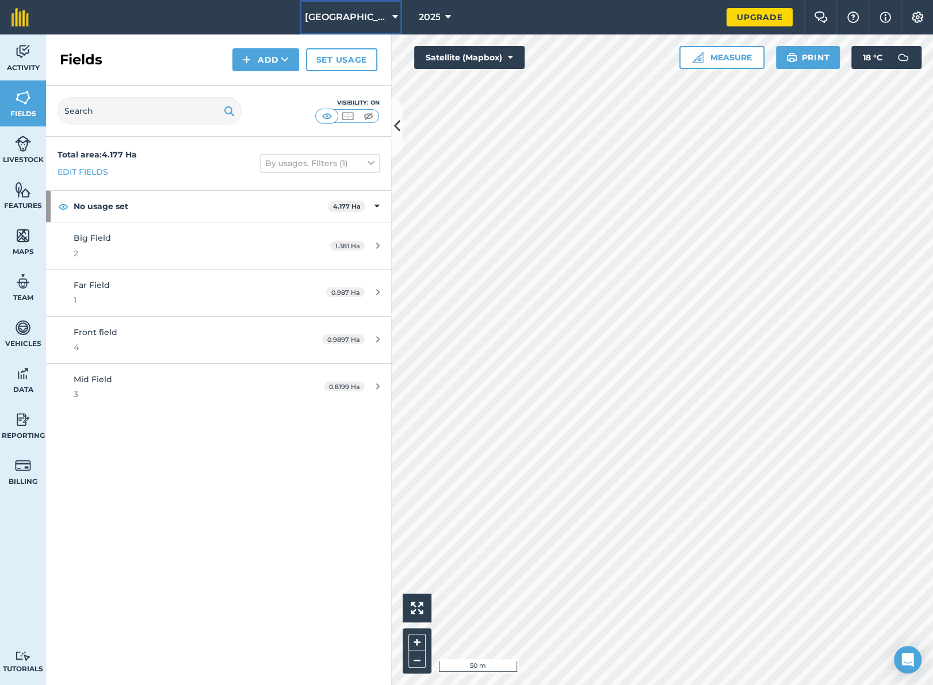
click at [368, 17] on span "Gull Farm Barn" at bounding box center [345, 17] width 83 height 14
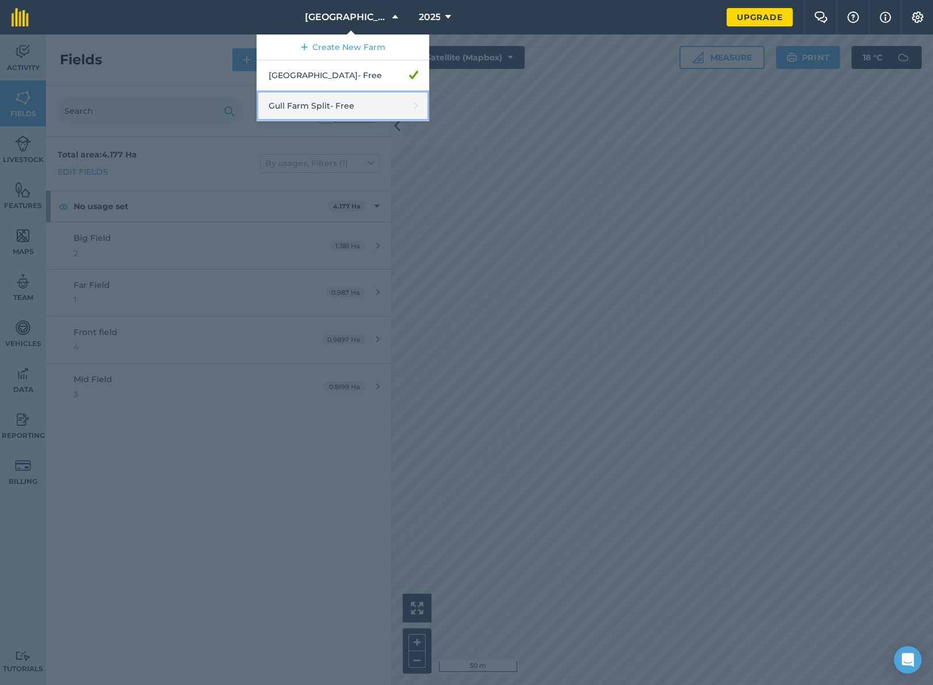
click at [360, 101] on link "Gull Farm Split - Free" at bounding box center [342, 106] width 172 height 30
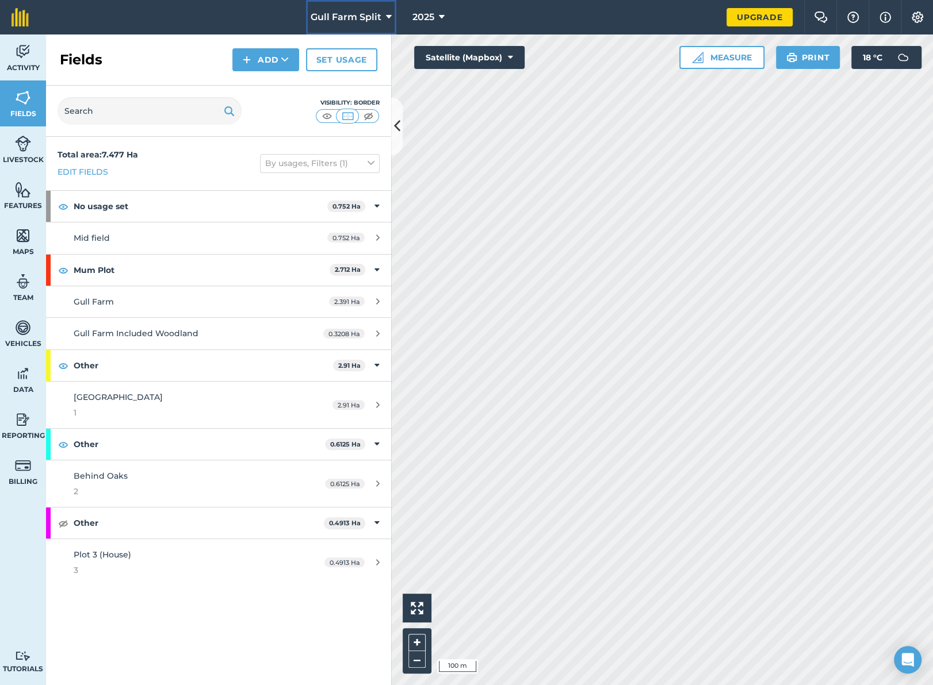
click at [342, 13] on span "Gull Farm Split" at bounding box center [345, 17] width 71 height 14
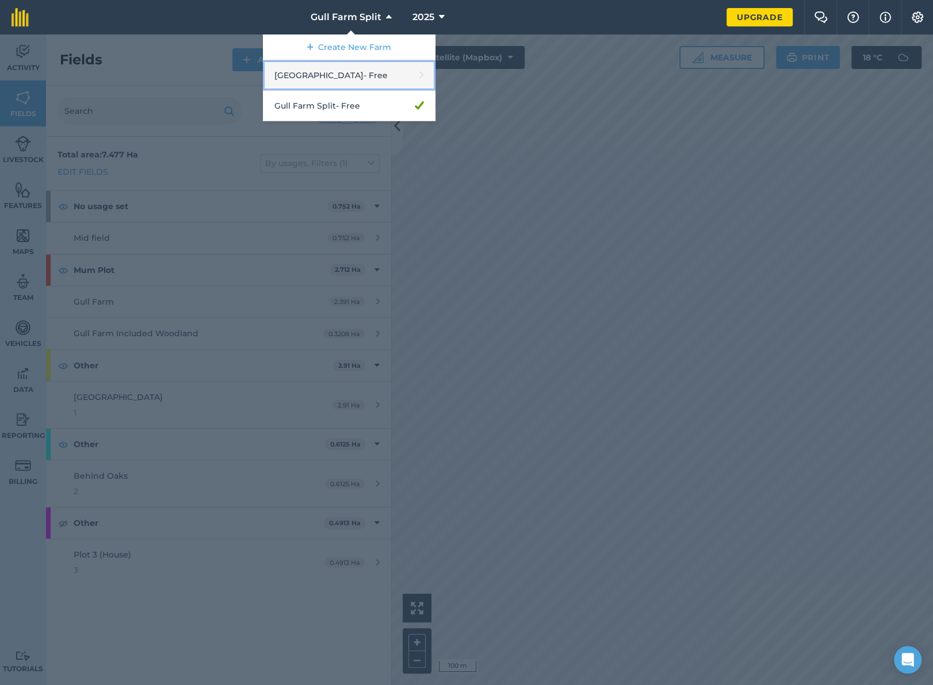
click at [369, 74] on link "Gull Farm Barn - Free" at bounding box center [349, 75] width 172 height 30
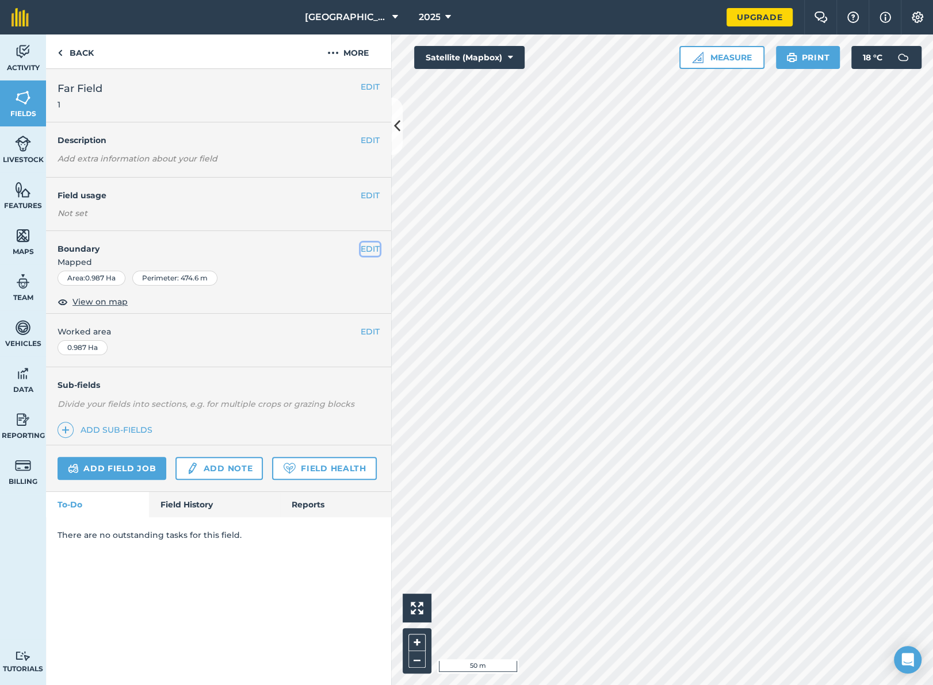
click at [372, 248] on button "EDIT" at bounding box center [370, 249] width 19 height 13
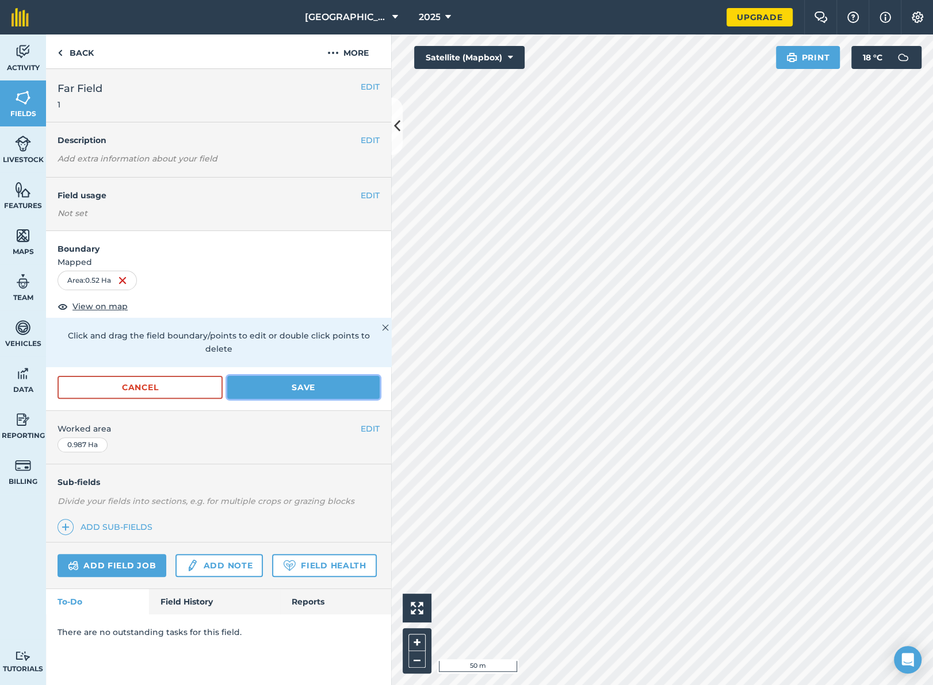
click at [292, 376] on button "Save" at bounding box center [303, 387] width 152 height 23
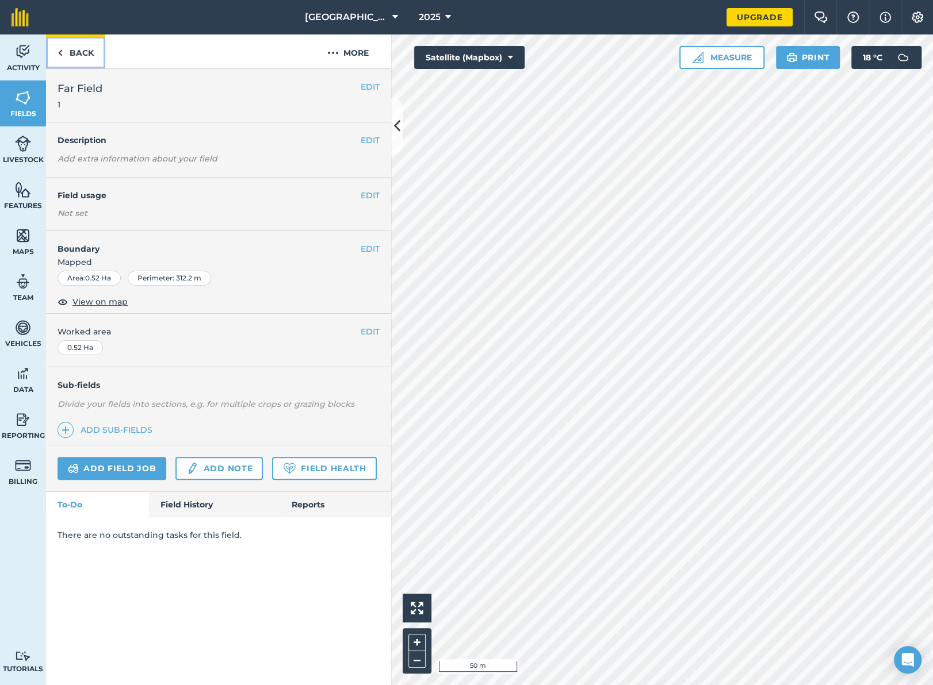
click at [63, 52] on link "Back" at bounding box center [75, 51] width 59 height 34
click at [82, 59] on link "Back" at bounding box center [75, 51] width 59 height 34
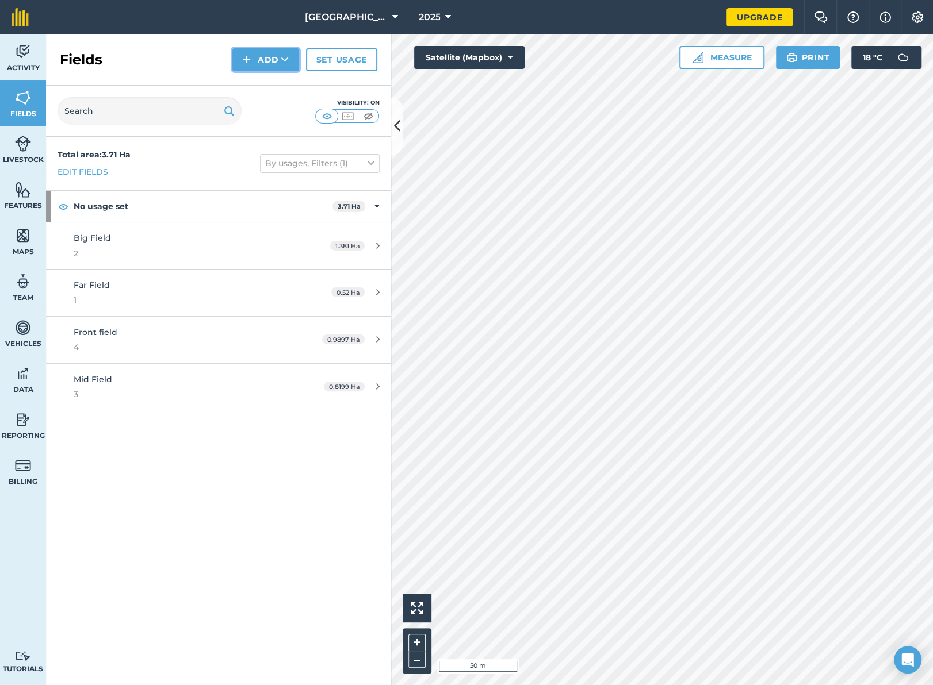
click at [275, 66] on button "Add" at bounding box center [265, 59] width 67 height 23
click at [257, 83] on link "Draw" at bounding box center [265, 85] width 63 height 25
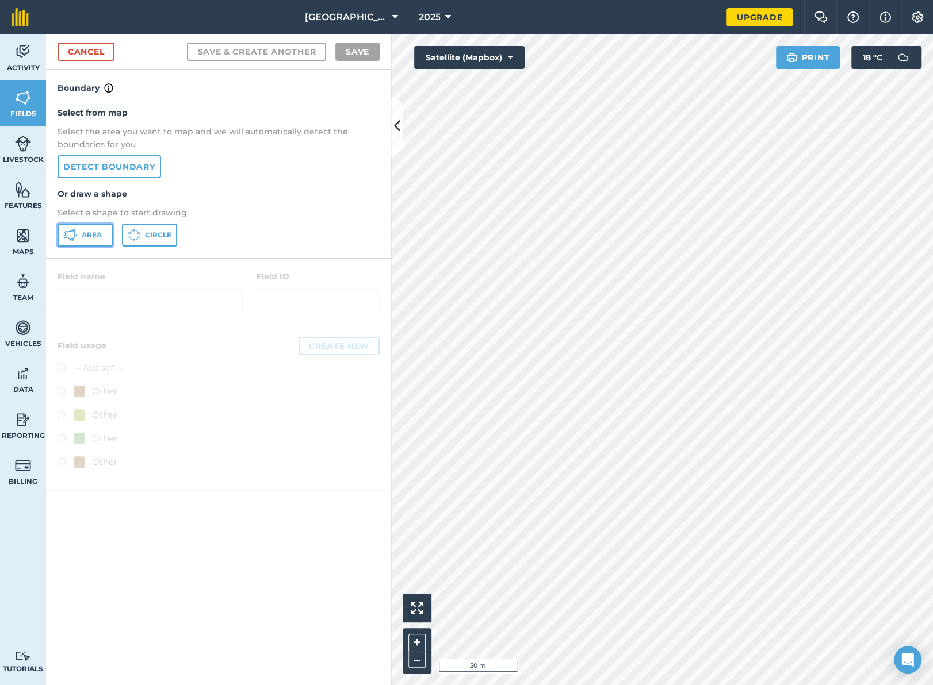
click at [87, 240] on button "Area" at bounding box center [84, 235] width 55 height 23
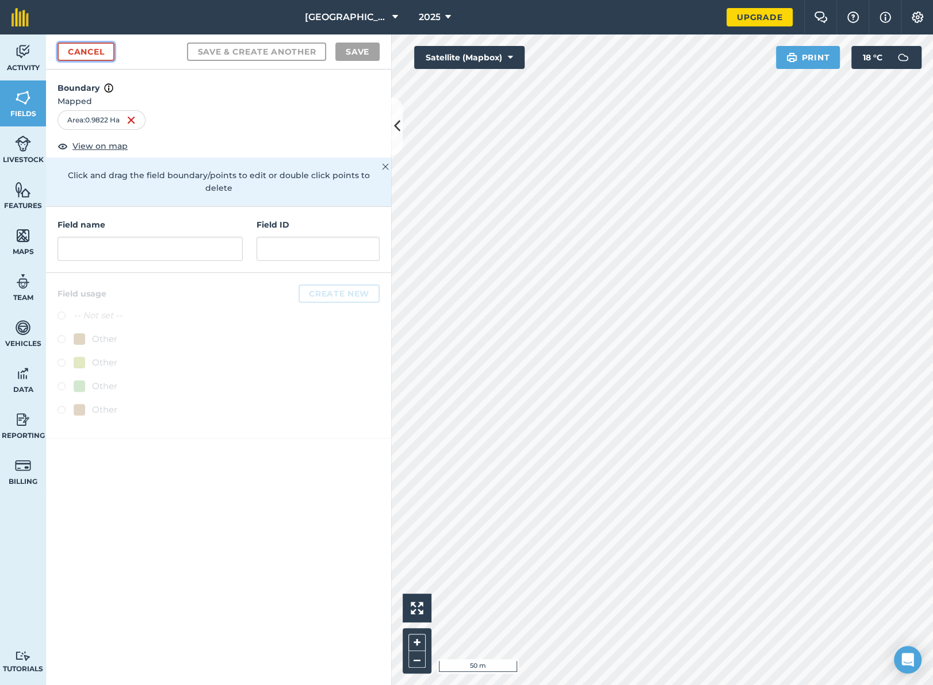
click at [79, 47] on link "Cancel" at bounding box center [85, 52] width 57 height 18
